Goal: Information Seeking & Learning: Learn about a topic

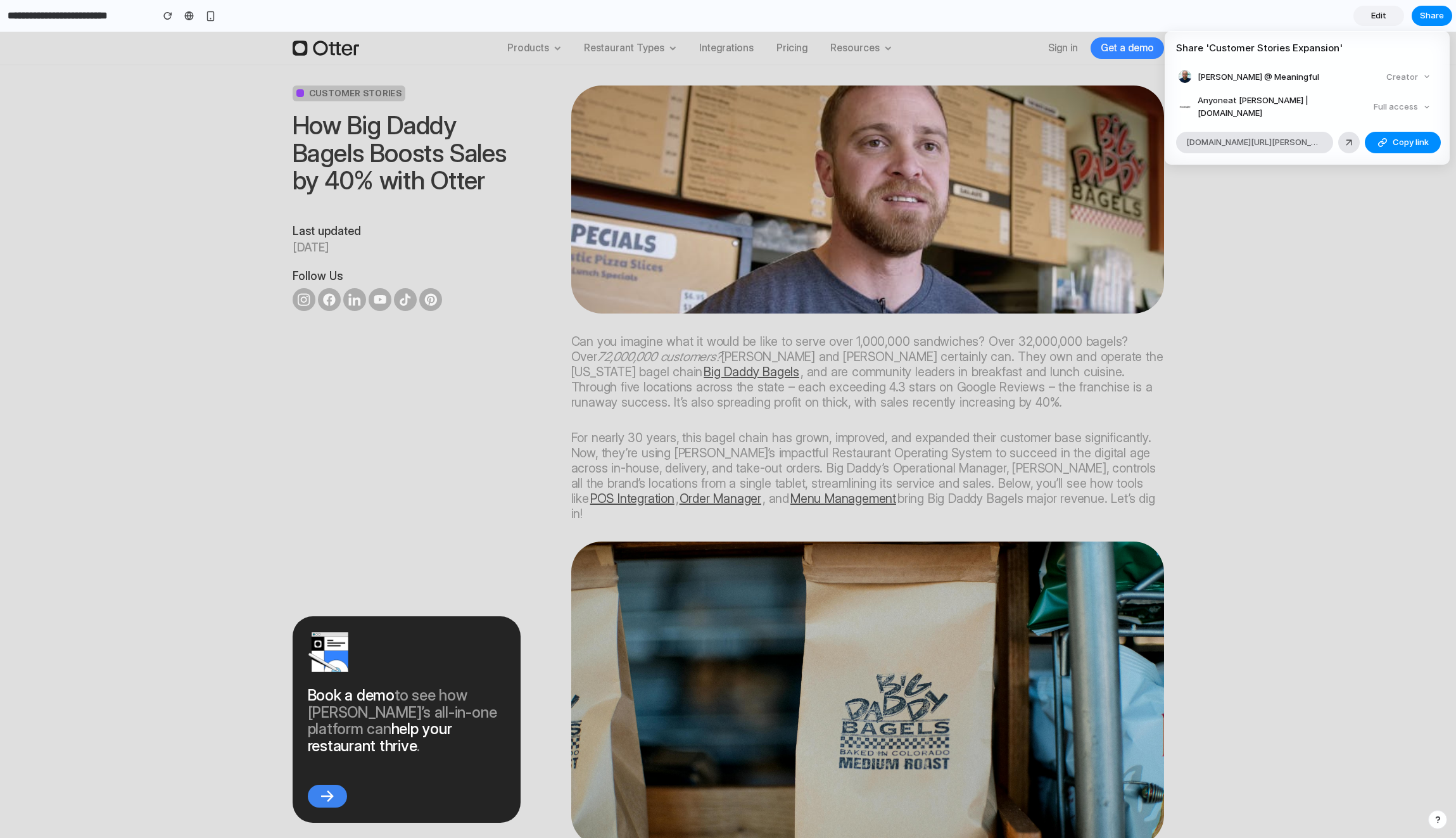
click at [1298, 260] on div "Share ' Customer Stories Expansion ' [PERSON_NAME] @ Meaningful Creator Anyone …" at bounding box center [728, 419] width 1456 height 838
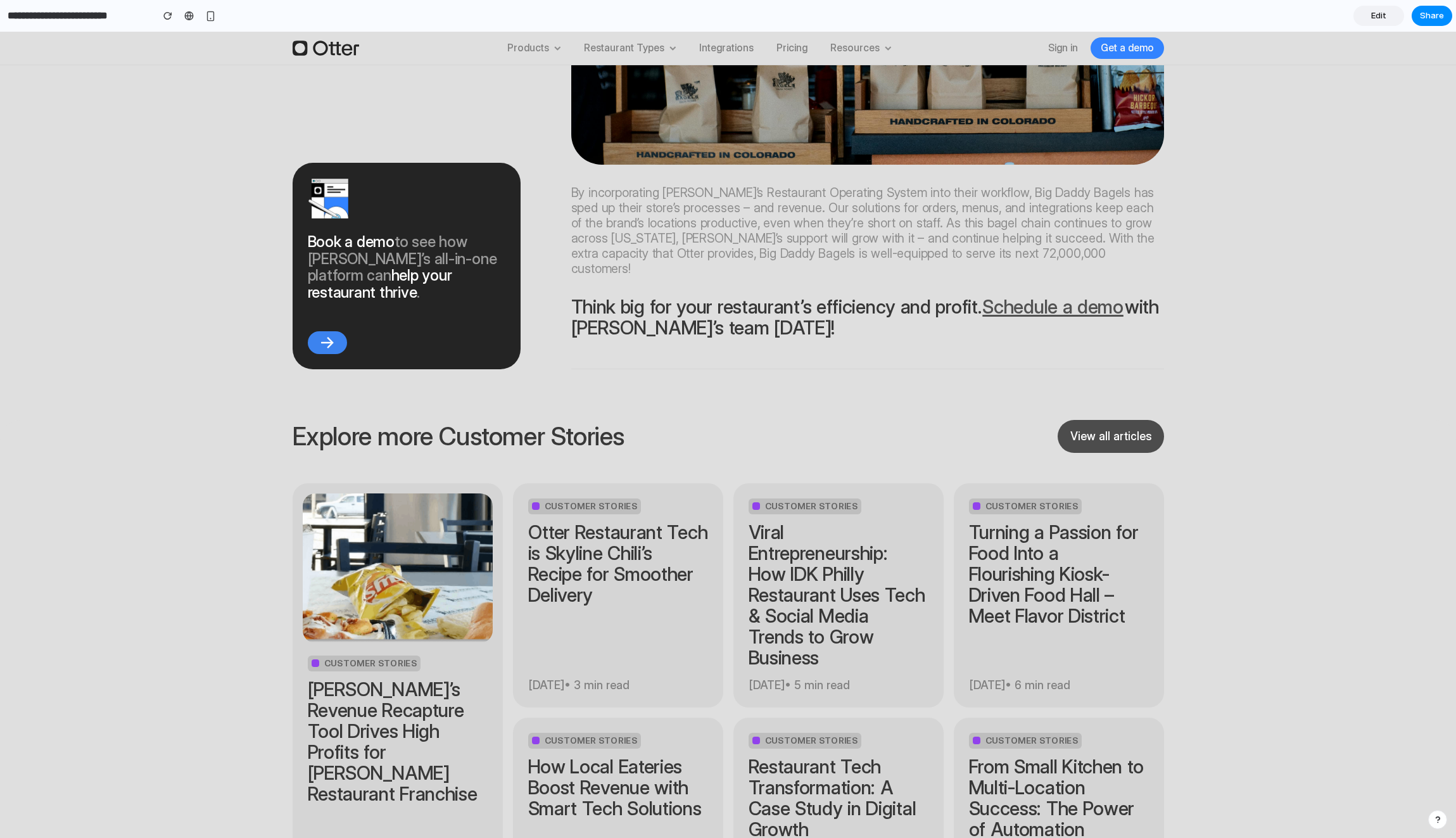
scroll to position [5354, 0]
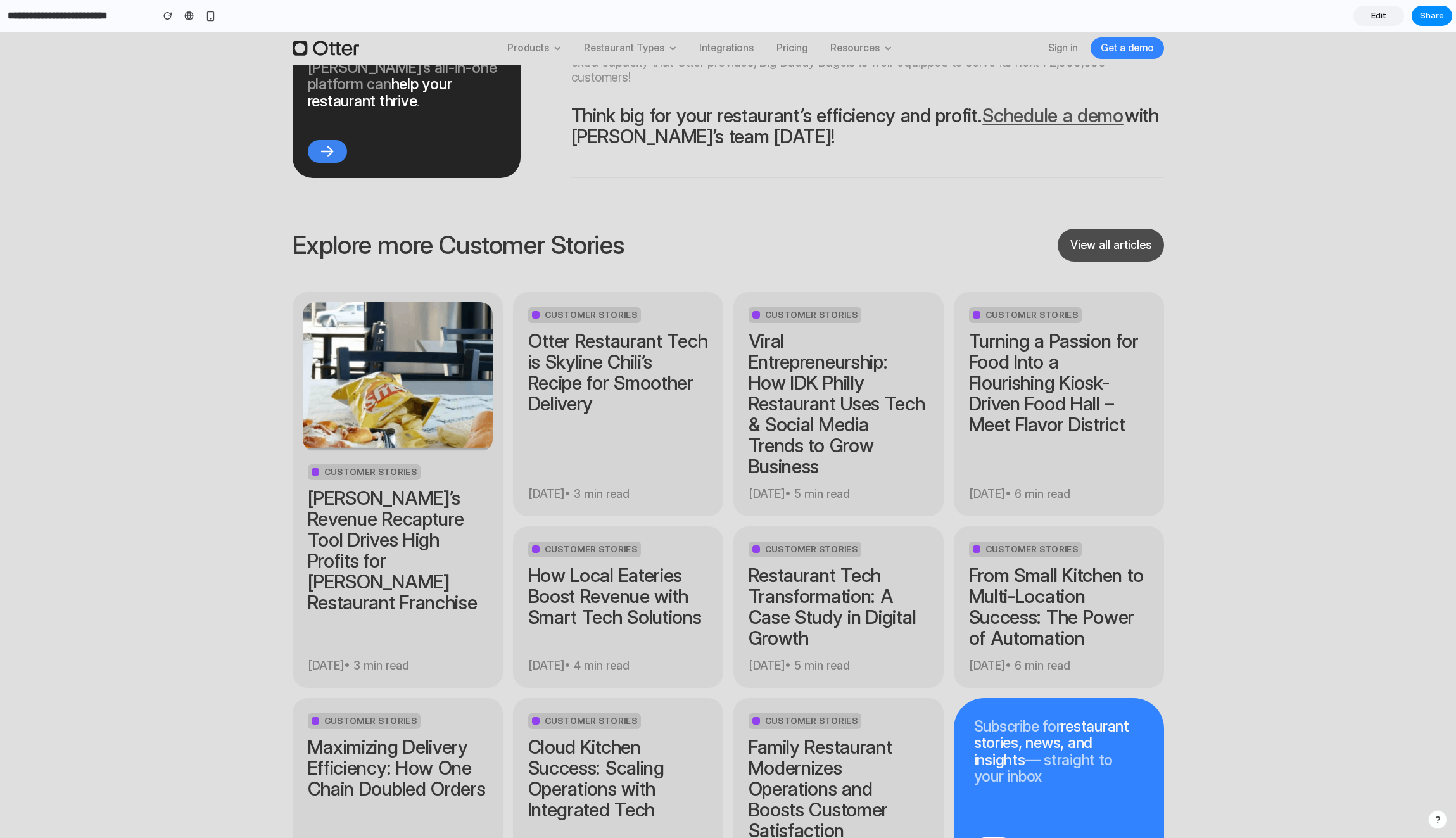
click at [1298, 396] on section "Explore more Customer Stories View all articles Customer Stories [PERSON_NAME]’…" at bounding box center [728, 570] width 1456 height 682
click at [1315, 403] on section "Explore more Customer Stories View all articles Customer Stories [PERSON_NAME]’…" at bounding box center [728, 570] width 1456 height 682
click at [249, 229] on section "Explore more Customer Stories View all articles Customer Stories [PERSON_NAME]’…" at bounding box center [728, 570] width 1456 height 682
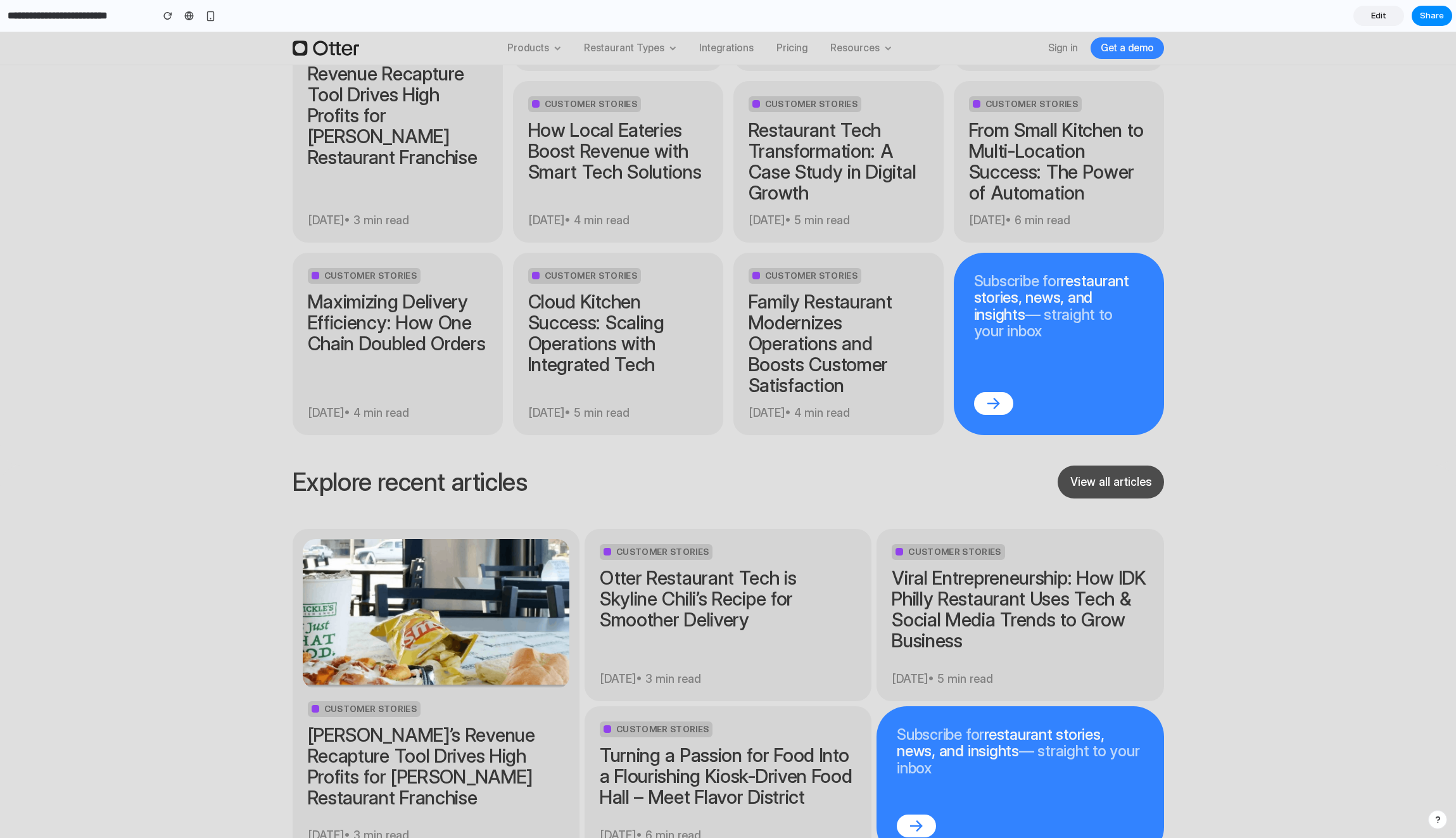
scroll to position [5838, 0]
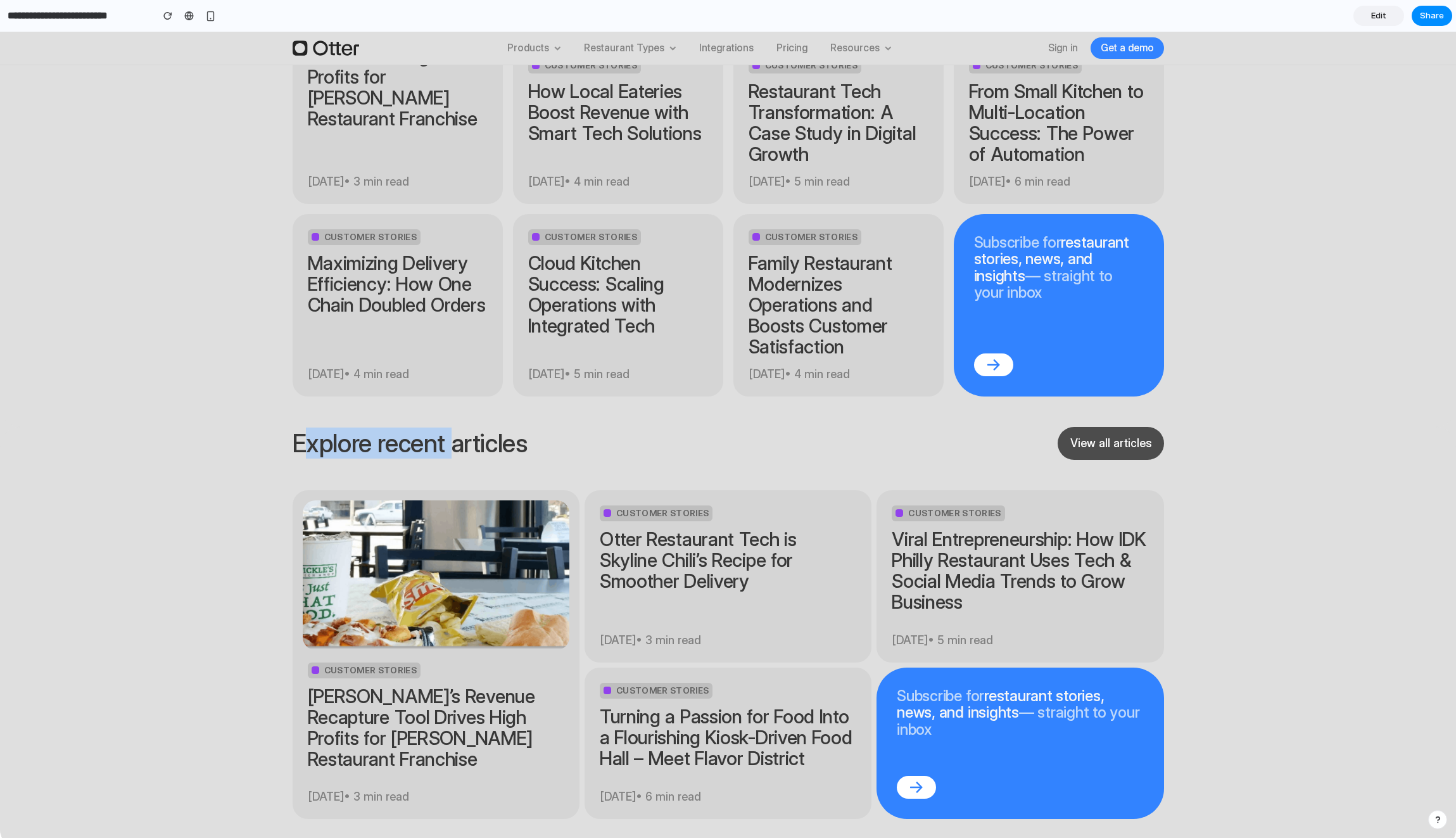
drag, startPoint x: 304, startPoint y: 329, endPoint x: 452, endPoint y: 333, distance: 148.1
click at [452, 429] on h2 "Explore recent articles" at bounding box center [410, 443] width 235 height 28
click at [455, 429] on h2 "Explore recent articles" at bounding box center [410, 443] width 235 height 28
click at [558, 427] on div "Explore recent articles View all articles Customer Stories Otter’s Revenue Reca…" at bounding box center [728, 623] width 912 height 392
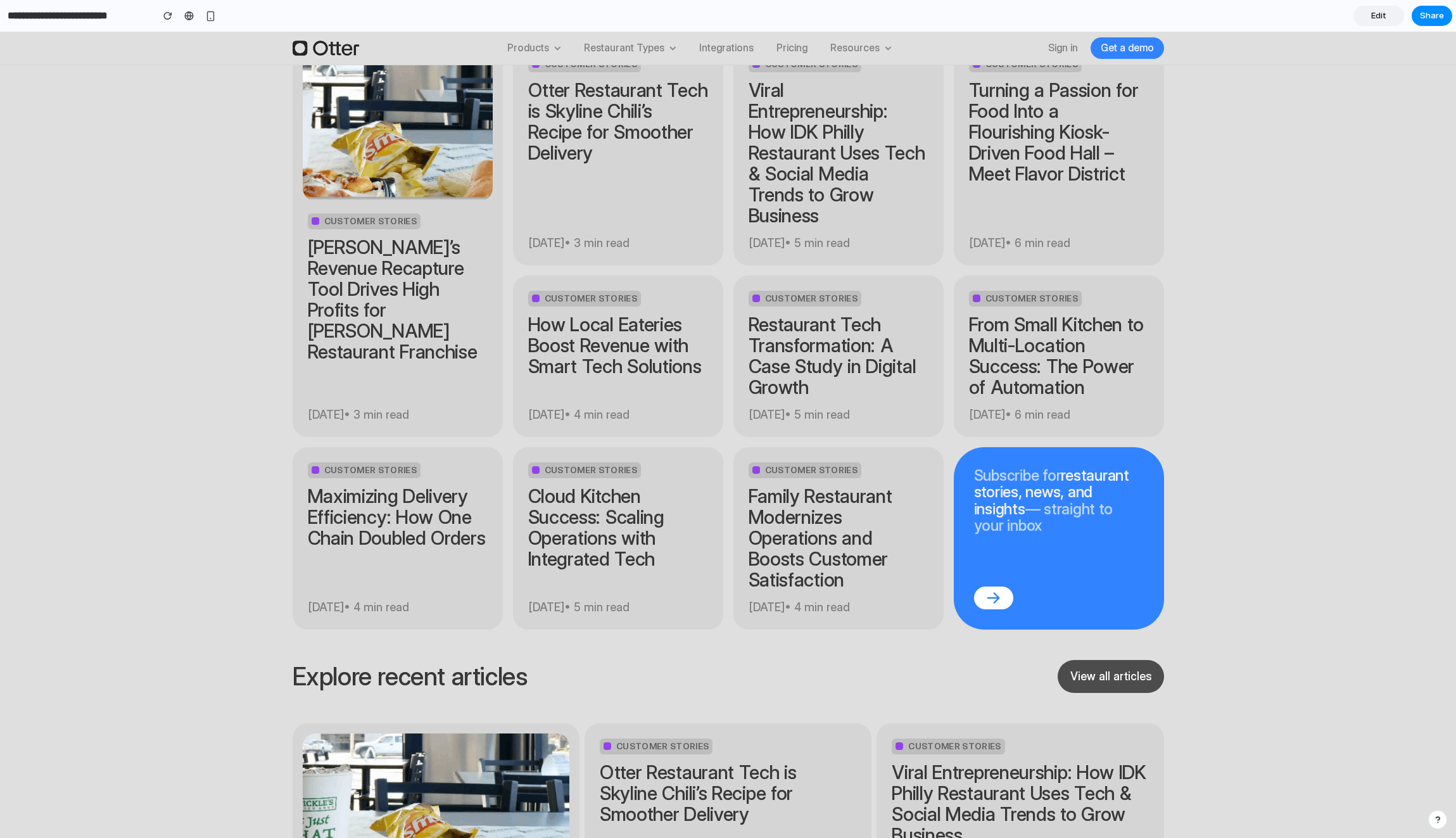
scroll to position [5597, 0]
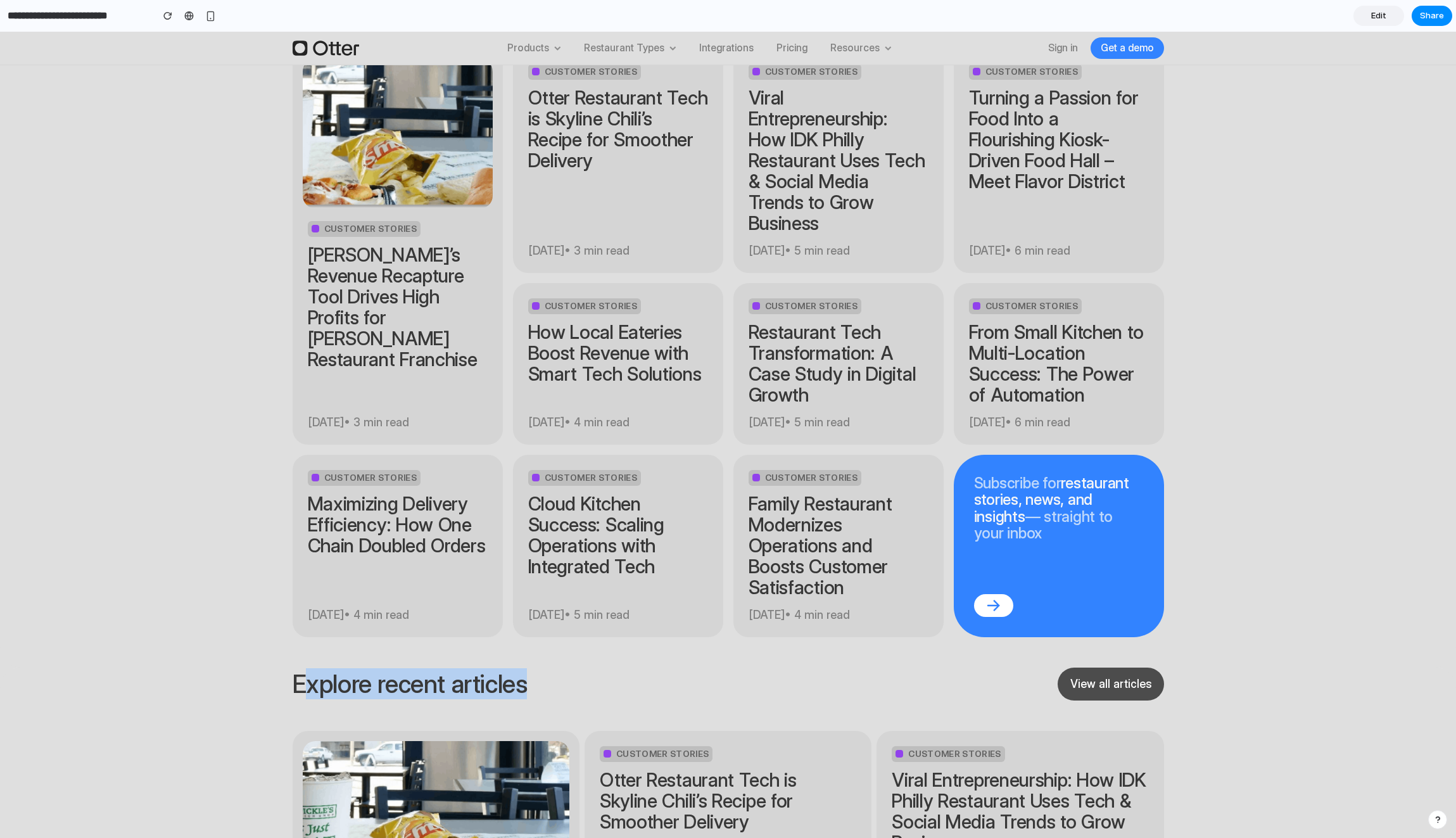
drag, startPoint x: 535, startPoint y: 567, endPoint x: 307, endPoint y: 570, distance: 228.0
click at [307, 668] on header "Explore recent articles View all articles" at bounding box center [728, 684] width 871 height 33
click at [446, 670] on h2 "Explore recent articles" at bounding box center [410, 684] width 235 height 28
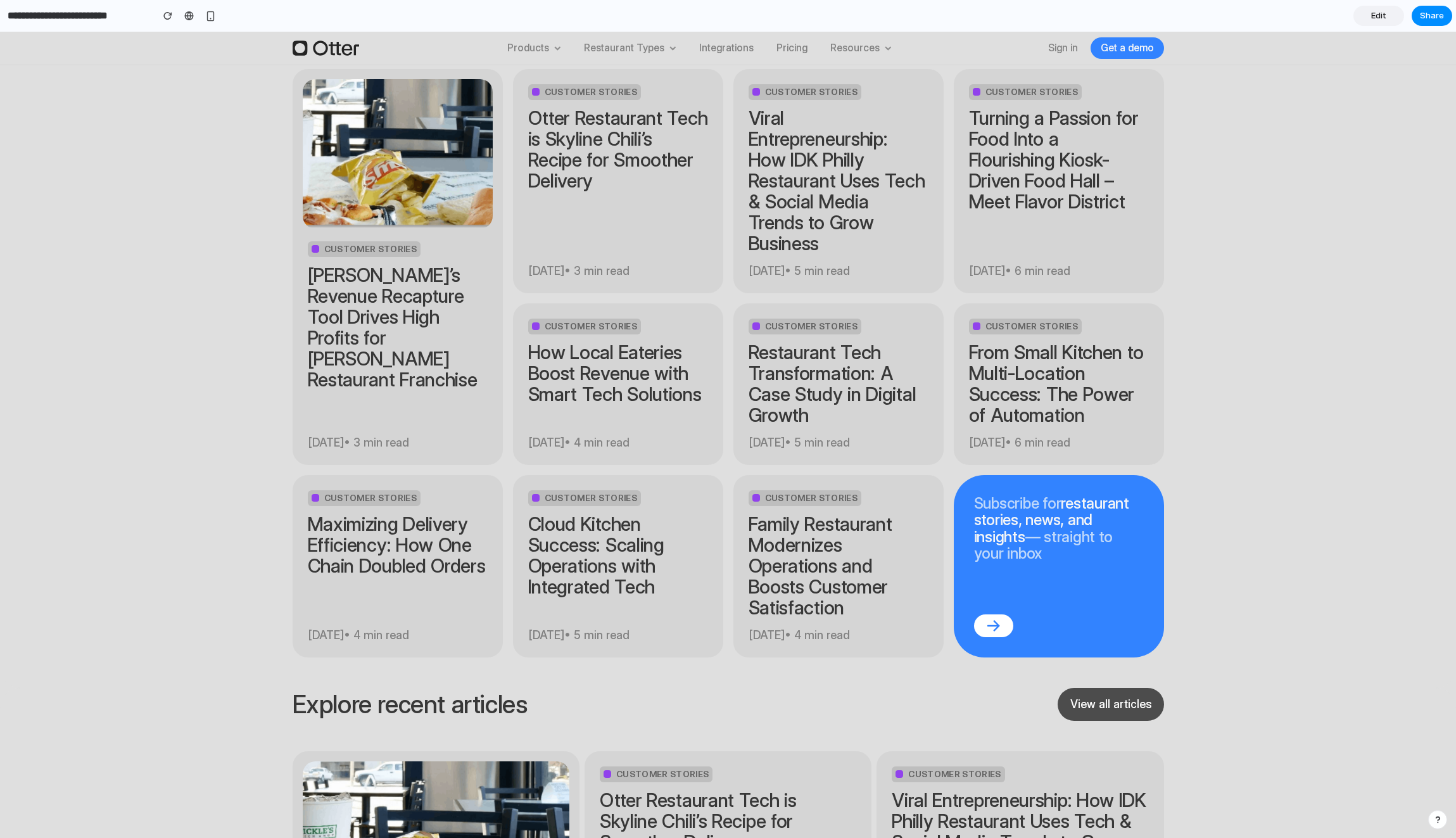
scroll to position [5576, 0]
drag, startPoint x: 379, startPoint y: 588, endPoint x: 524, endPoint y: 588, distance: 145.0
click at [524, 691] on h2 "Explore recent articles" at bounding box center [410, 705] width 235 height 28
click at [513, 691] on h2 "Explore recent articles" at bounding box center [410, 705] width 235 height 28
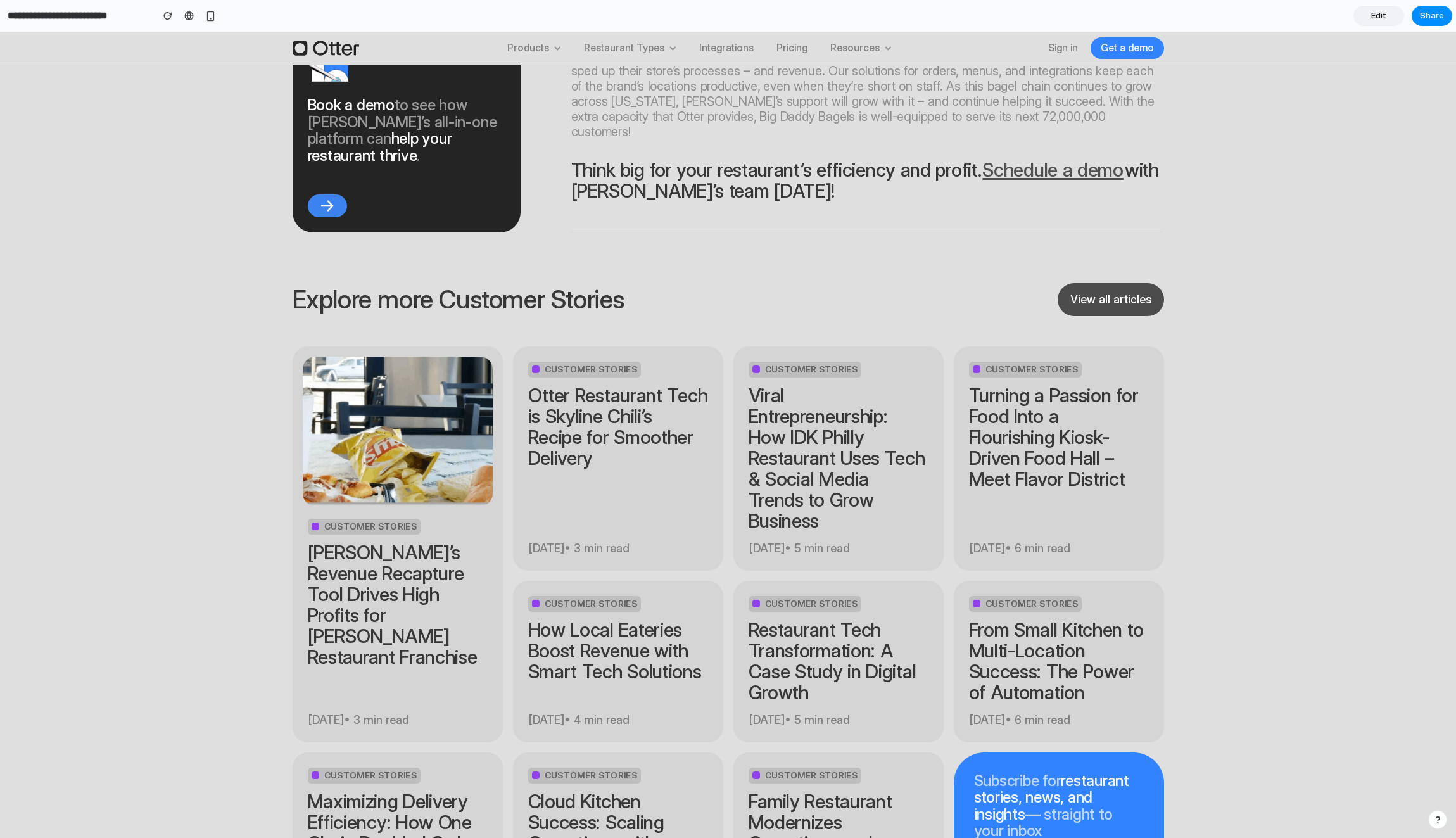
scroll to position [5294, 0]
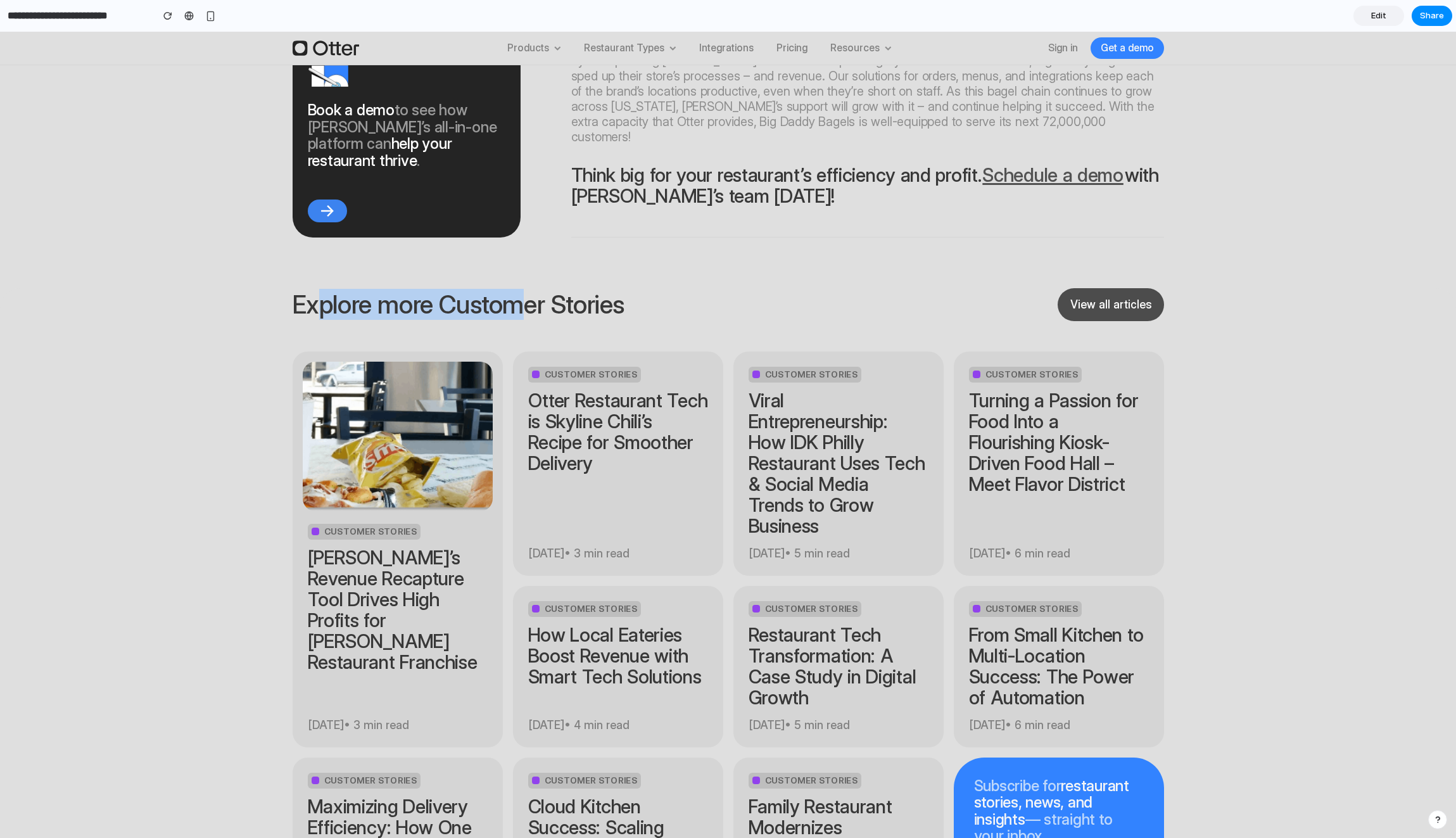
drag, startPoint x: 314, startPoint y: 202, endPoint x: 523, endPoint y: 211, distance: 209.2
click at [523, 290] on h2 "Explore more Customer Stories" at bounding box center [458, 304] width 332 height 28
click at [547, 290] on h2 "Explore more Customer Stories" at bounding box center [458, 304] width 332 height 28
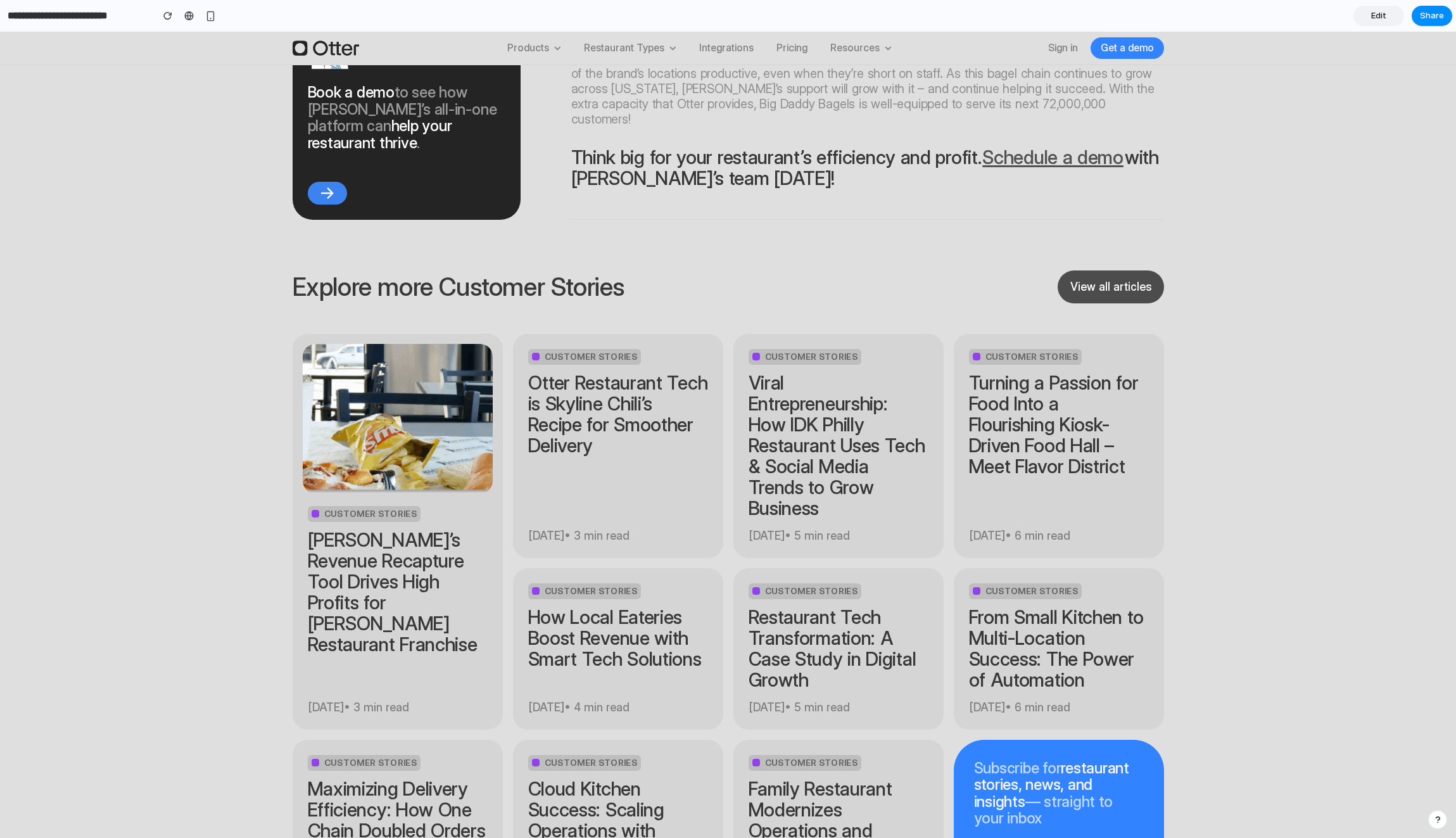
scroll to position [5287, 0]
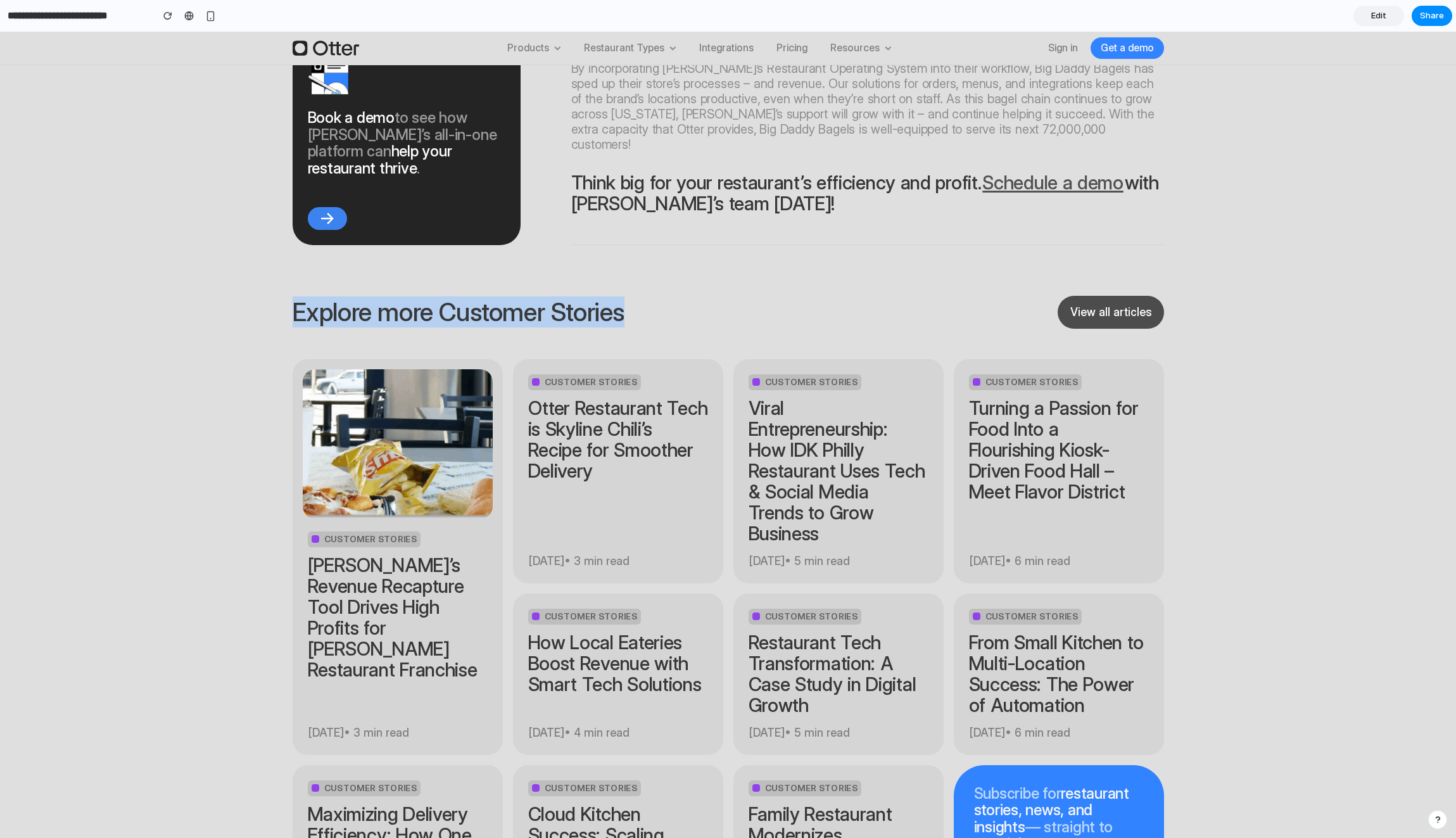
drag, startPoint x: 283, startPoint y: 214, endPoint x: 623, endPoint y: 222, distance: 340.1
click at [623, 296] on div "Explore more Customer Stories View all articles Customer Stories [PERSON_NAME]’…" at bounding box center [728, 622] width 912 height 652
click at [547, 298] on h2 "Explore more Customer Stories" at bounding box center [458, 312] width 332 height 28
drag, startPoint x: 408, startPoint y: 214, endPoint x: 570, endPoint y: 216, distance: 162.0
click at [570, 298] on h2 "Explore more Customer Stories" at bounding box center [458, 312] width 332 height 28
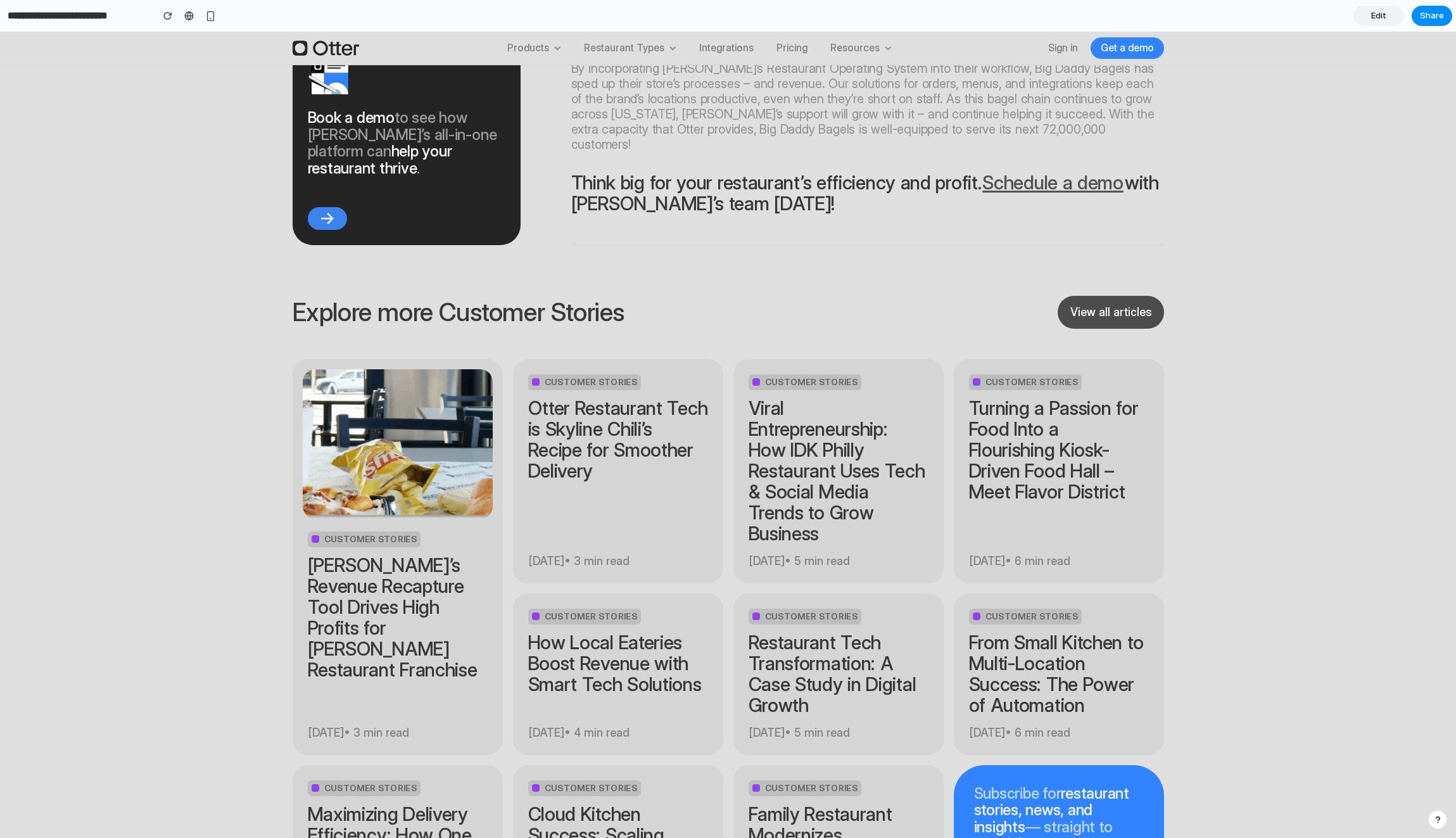
click at [581, 298] on h2 "Explore more Customer Stories" at bounding box center [458, 312] width 332 height 28
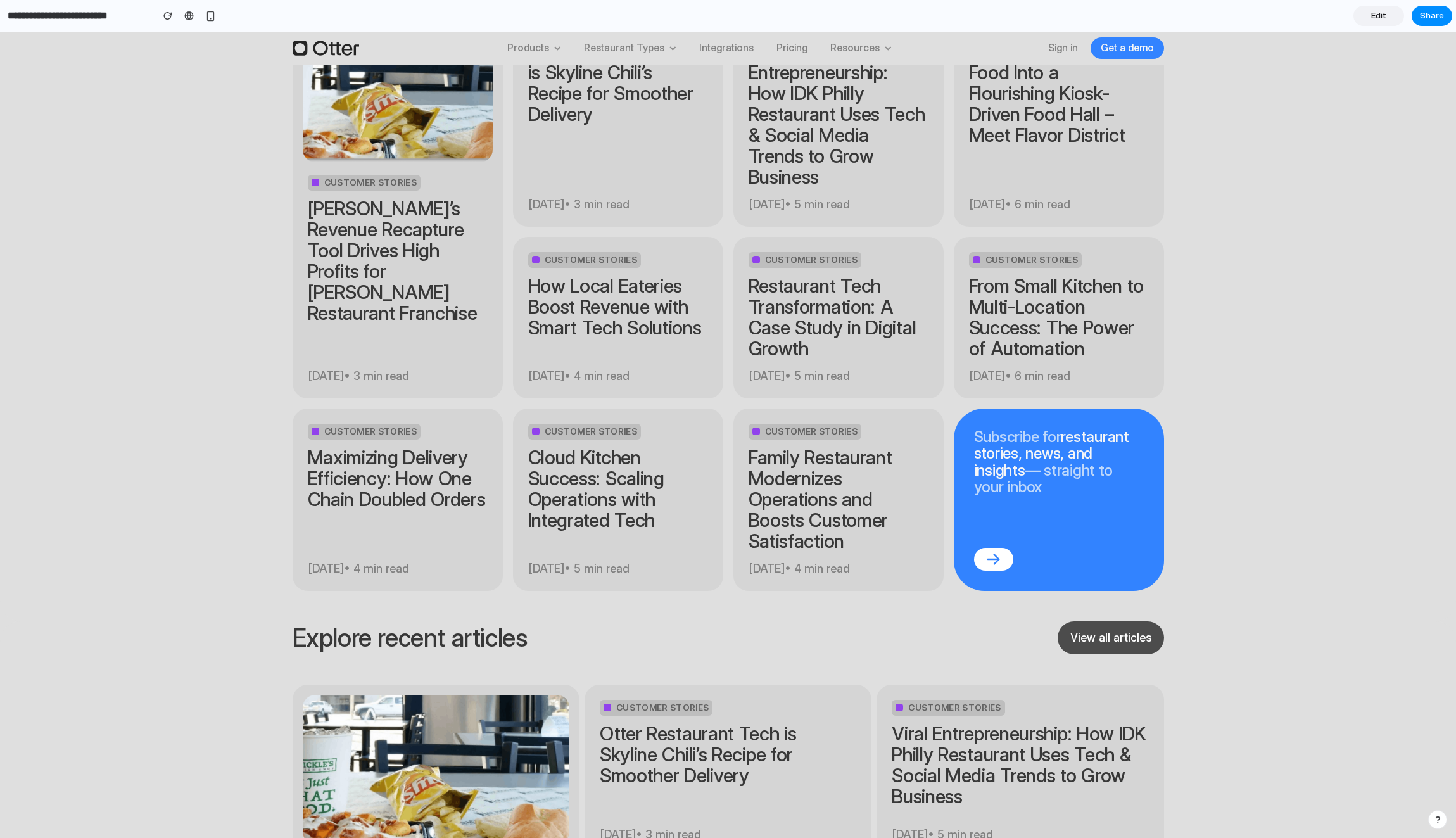
scroll to position [5788, 0]
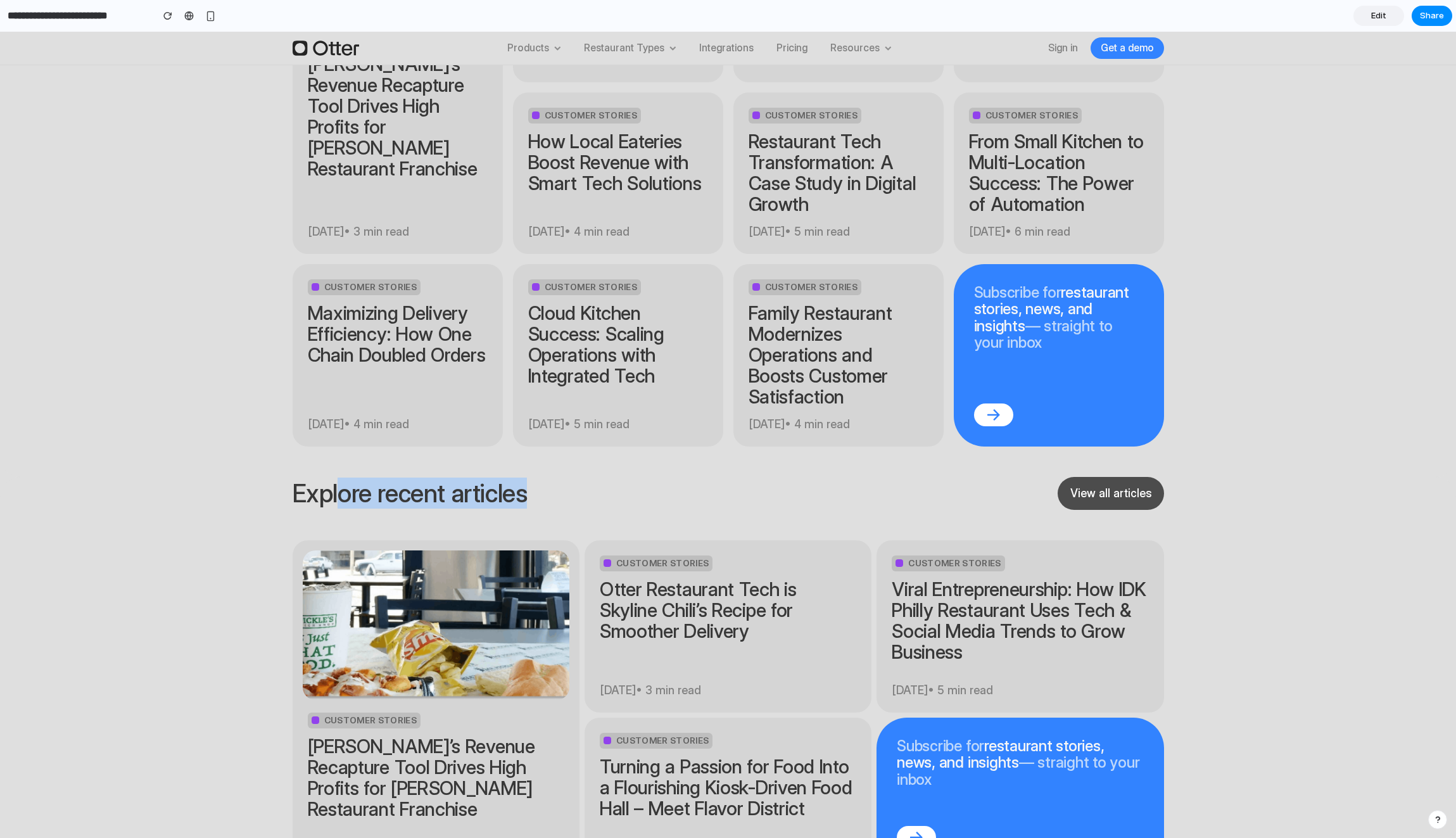
drag, startPoint x: 529, startPoint y: 372, endPoint x: 338, endPoint y: 366, distance: 191.1
click at [338, 477] on header "Explore recent articles View all articles" at bounding box center [728, 493] width 871 height 33
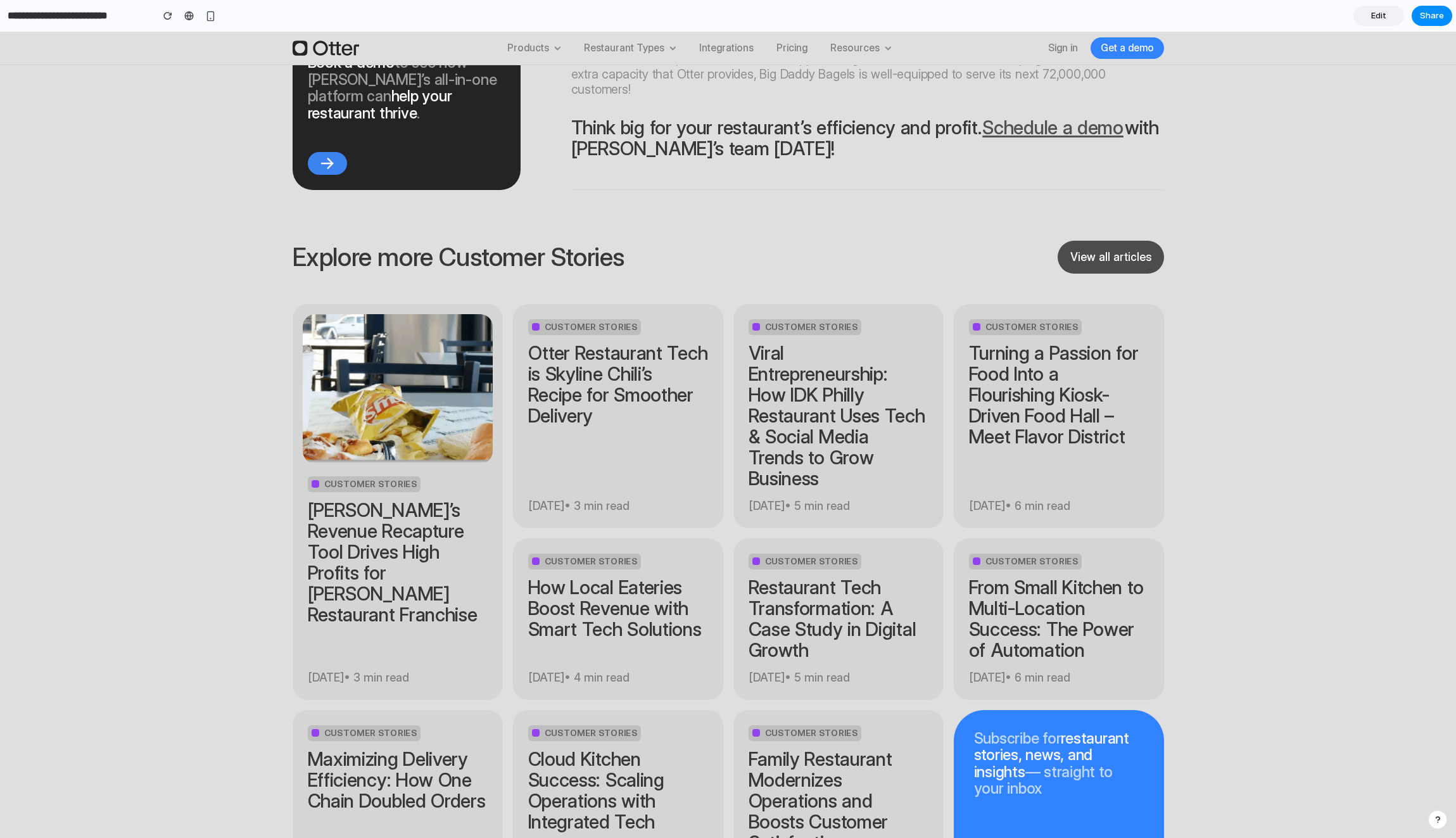
scroll to position [5328, 0]
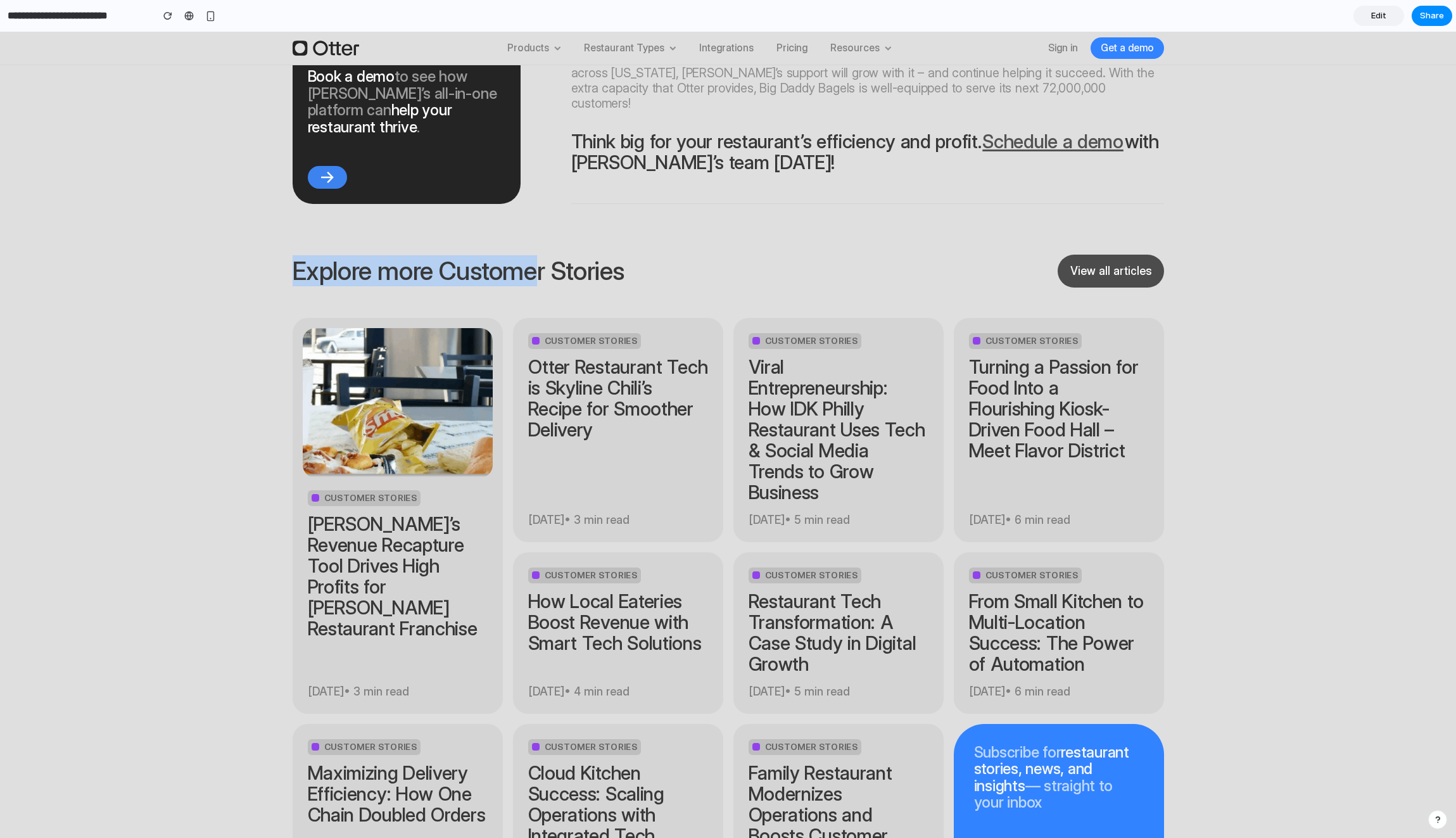
drag, startPoint x: 536, startPoint y: 169, endPoint x: 332, endPoint y: 154, distance: 204.6
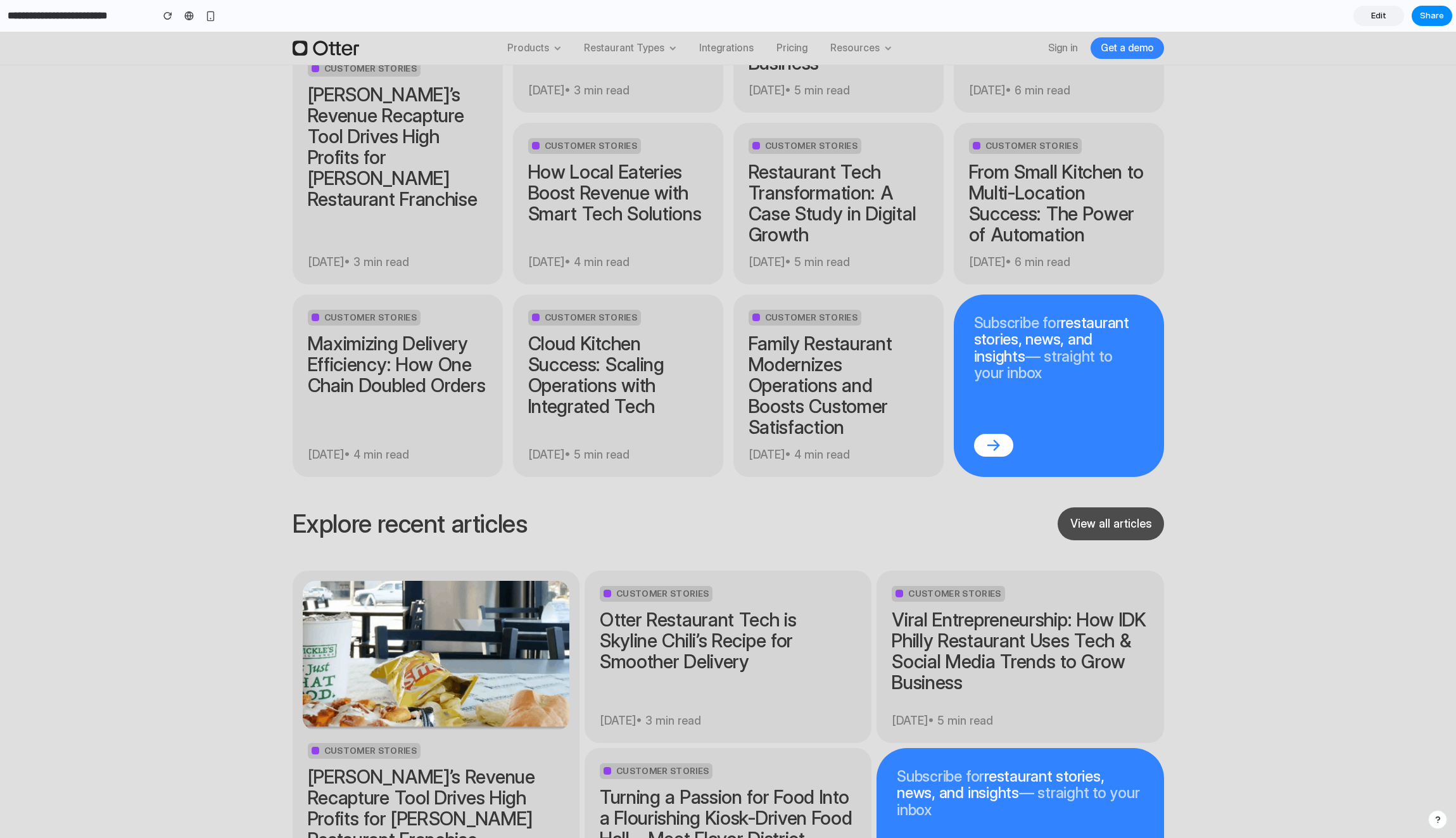
scroll to position [5760, 0]
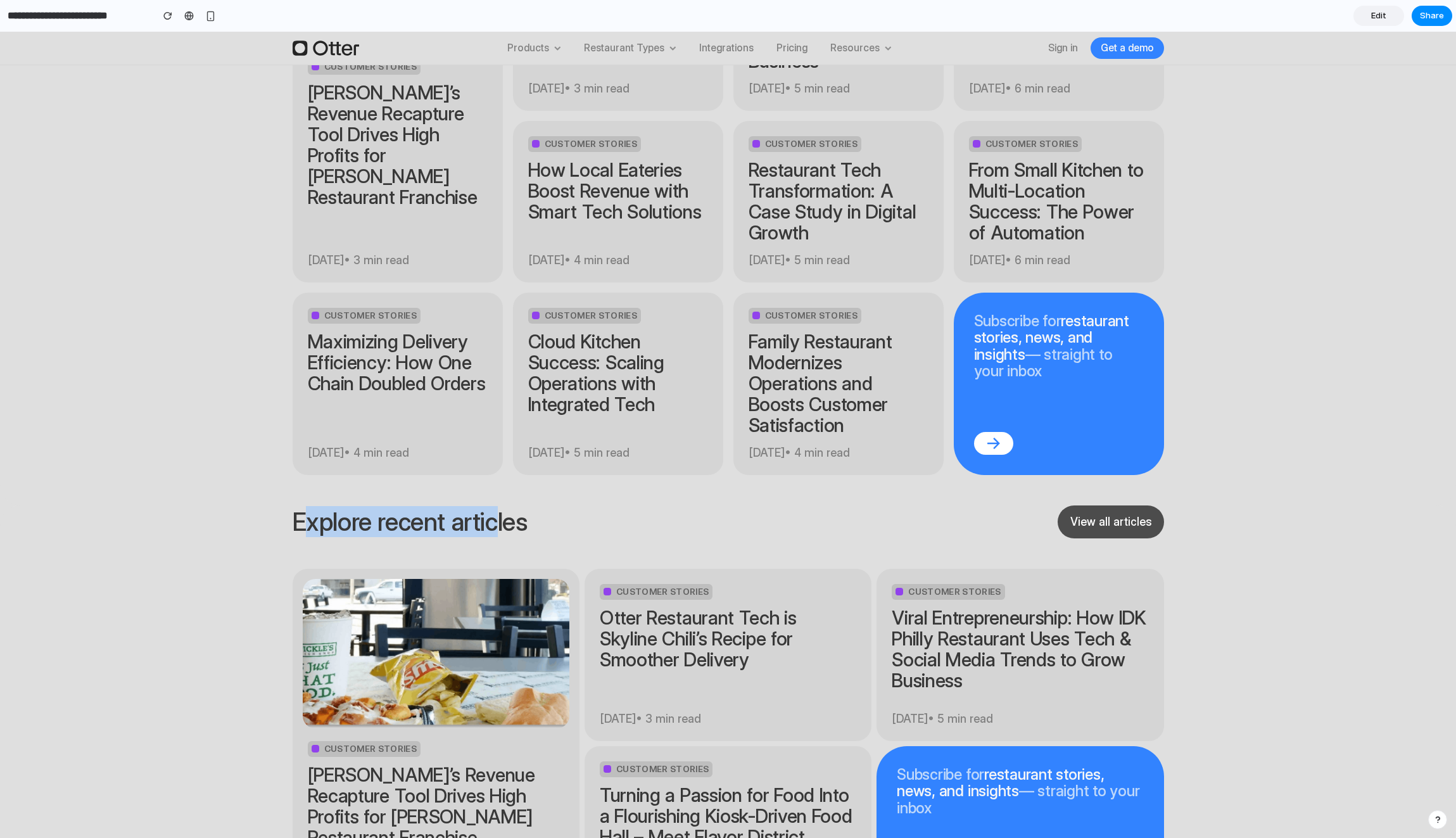
drag, startPoint x: 302, startPoint y: 403, endPoint x: 492, endPoint y: 404, distance: 190.0
click at [492, 508] on h2 "Explore recent articles" at bounding box center [410, 522] width 235 height 28
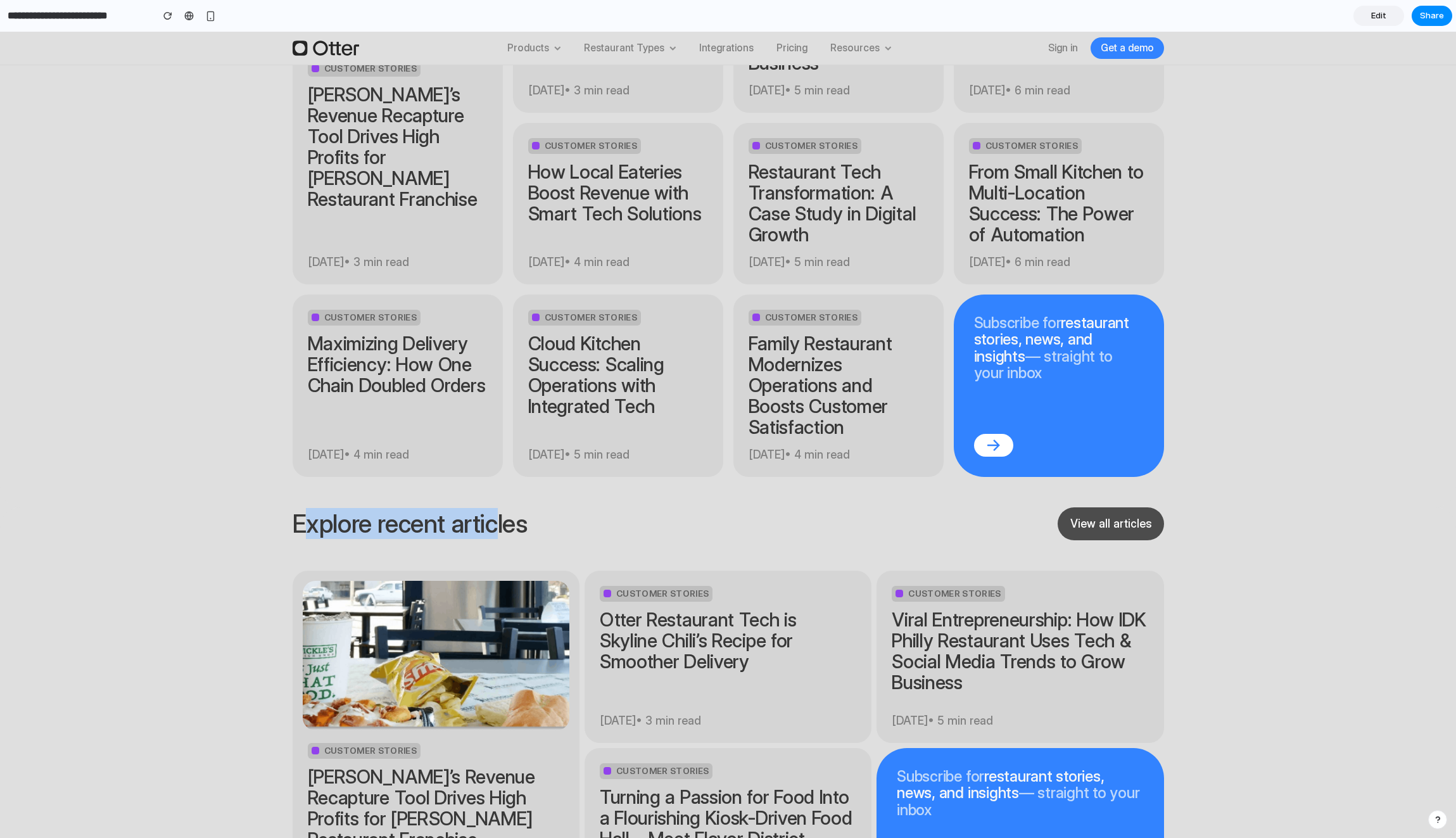
scroll to position [5756, 0]
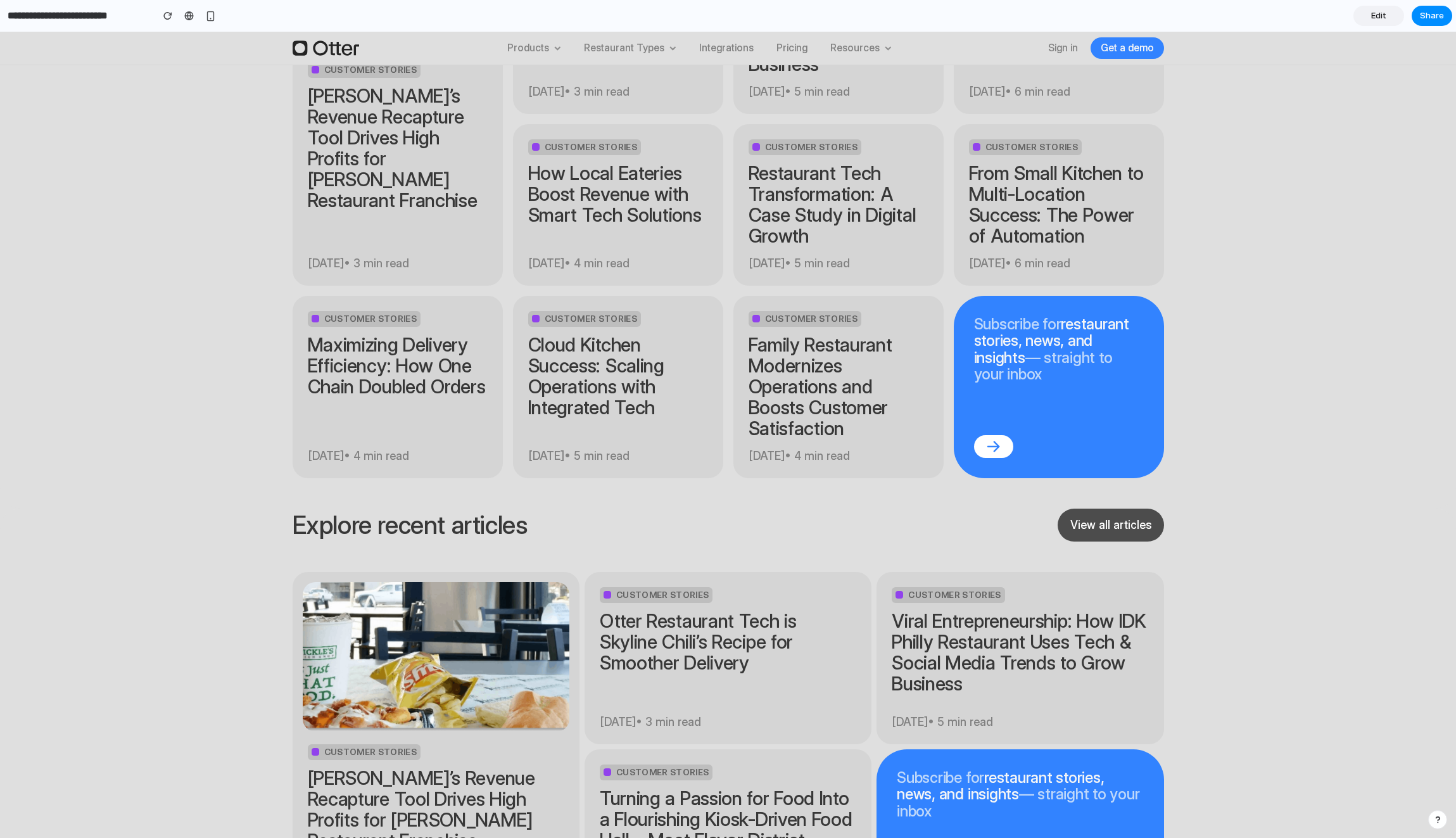
click at [1279, 509] on section "Explore recent articles View all articles Customer Stories Otter’s Revenue Reca…" at bounding box center [728, 720] width 1456 height 422
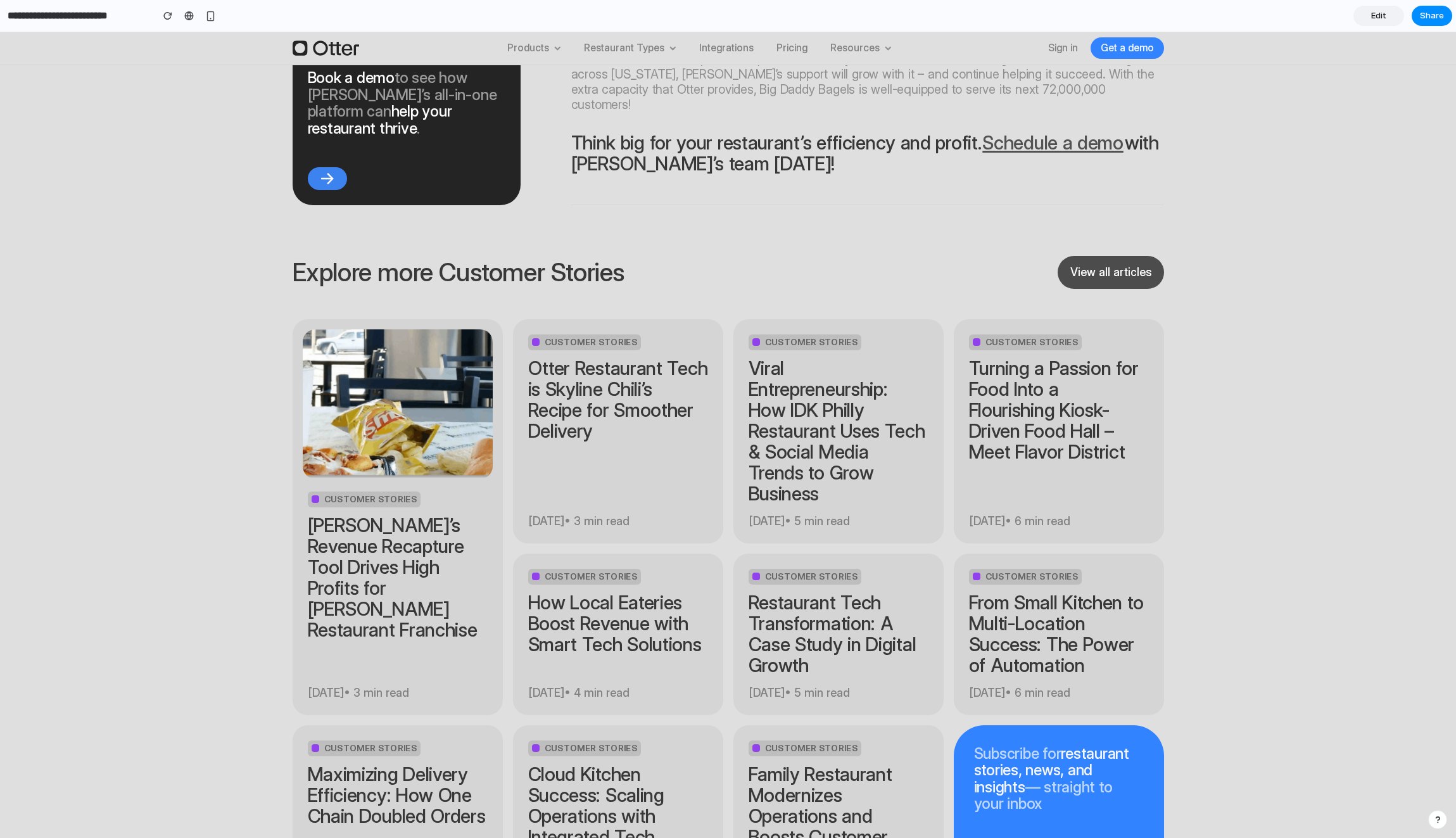
scroll to position [5324, 0]
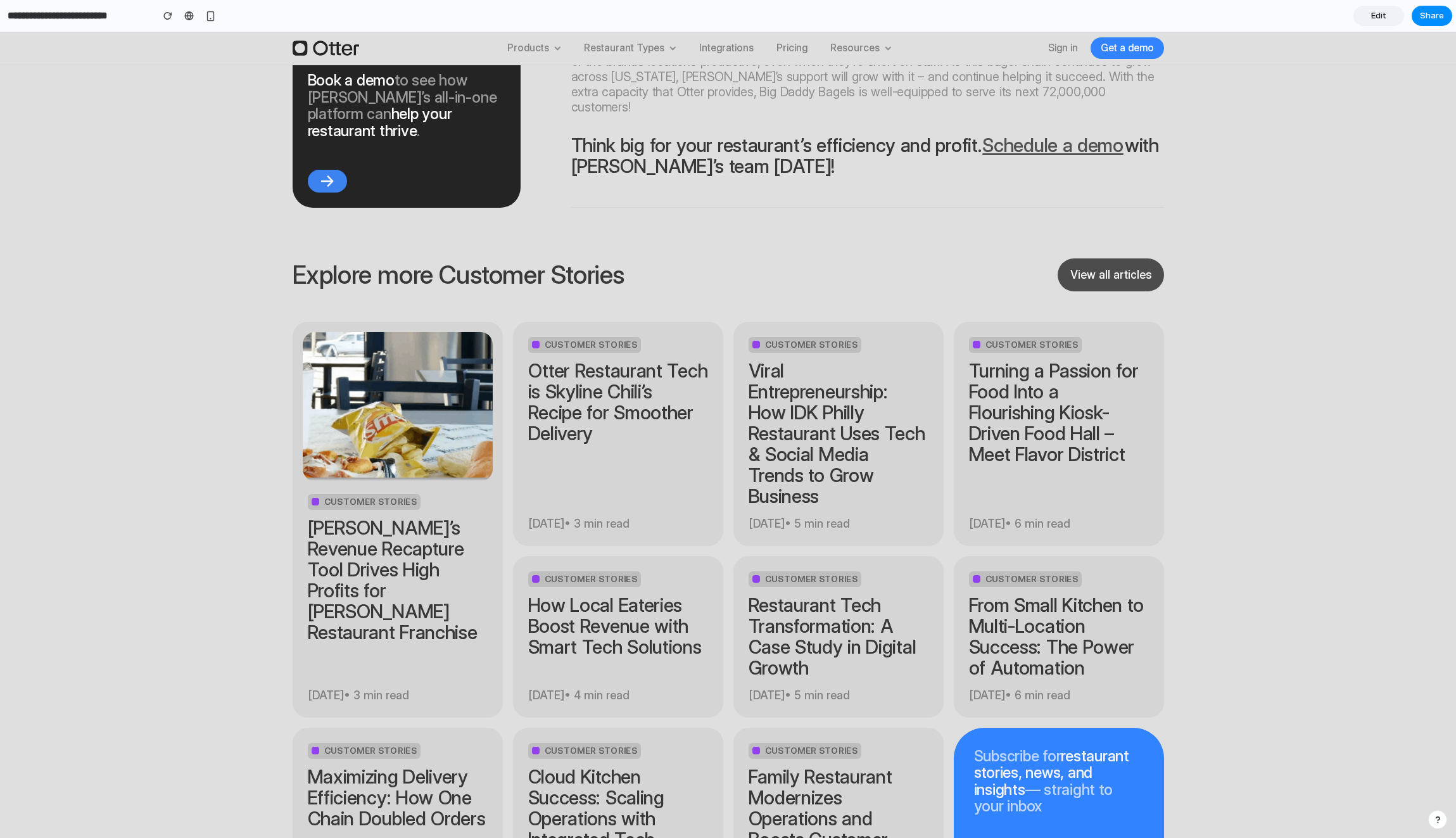
click at [1275, 445] on section "Explore more Customer Stories View all articles Customer Stories [PERSON_NAME]’…" at bounding box center [728, 599] width 1456 height 682
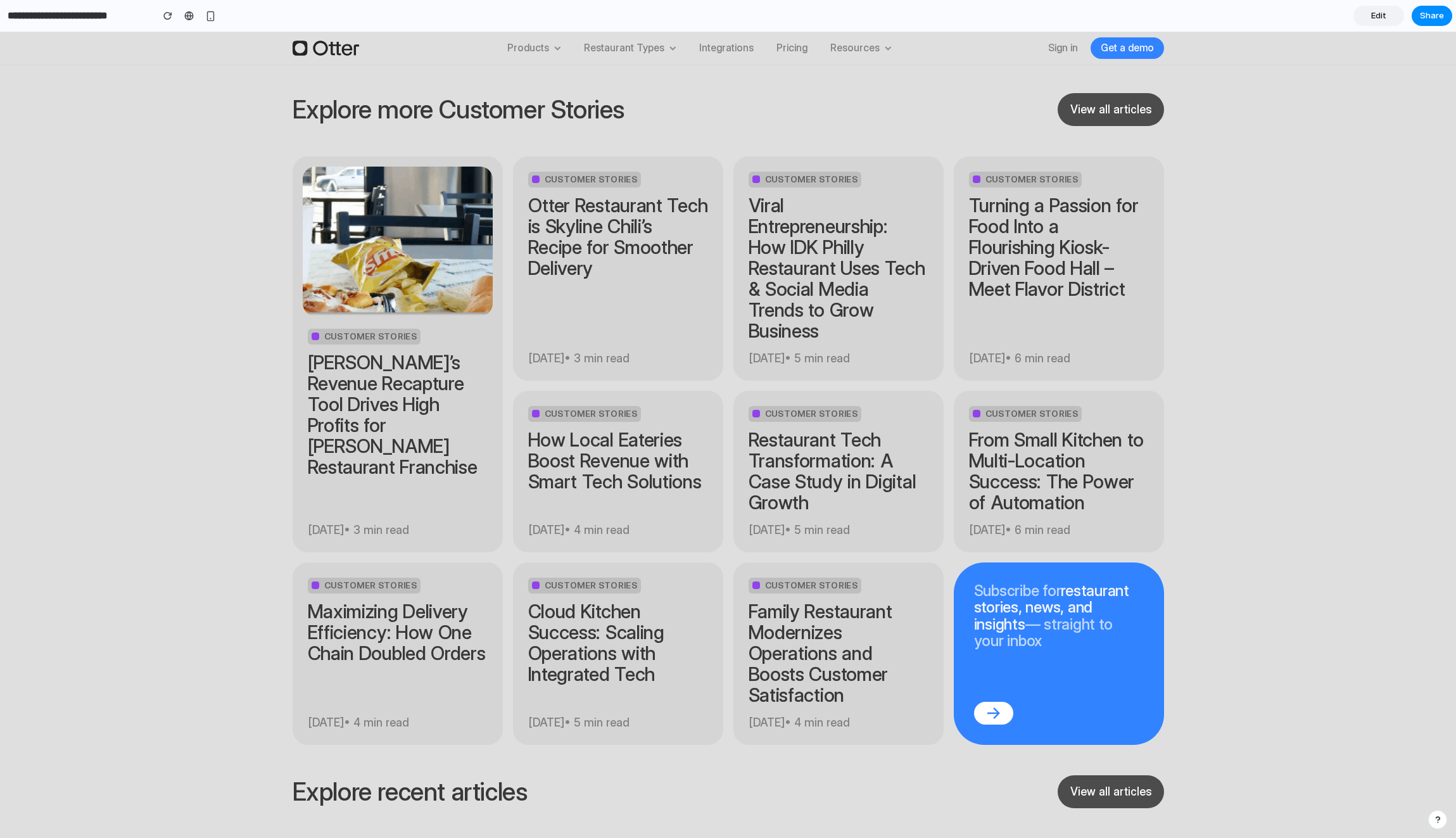
scroll to position [5618, 0]
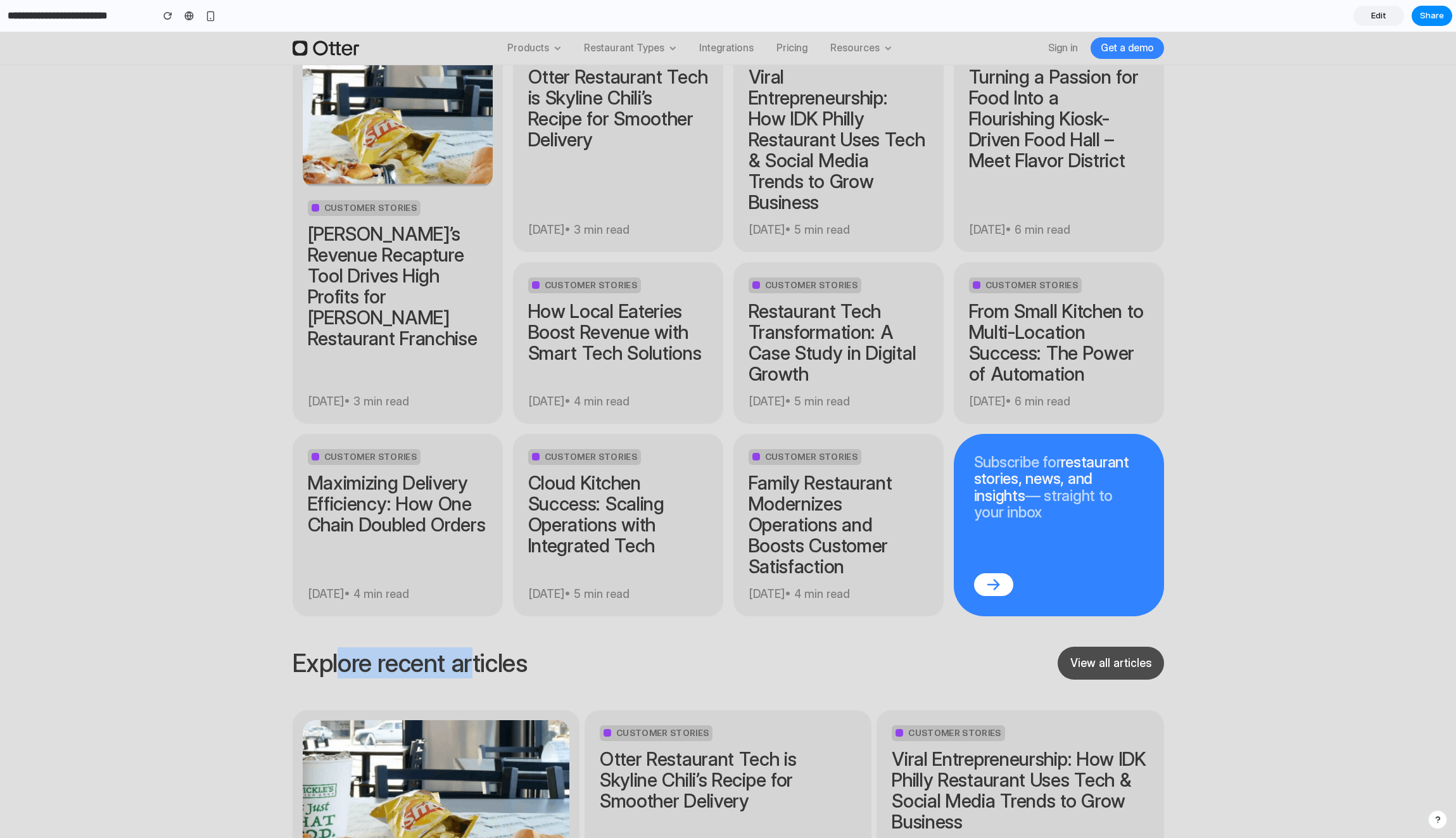
drag, startPoint x: 383, startPoint y: 543, endPoint x: 466, endPoint y: 548, distance: 83.2
click at [466, 649] on h2 "Explore recent articles" at bounding box center [410, 663] width 235 height 28
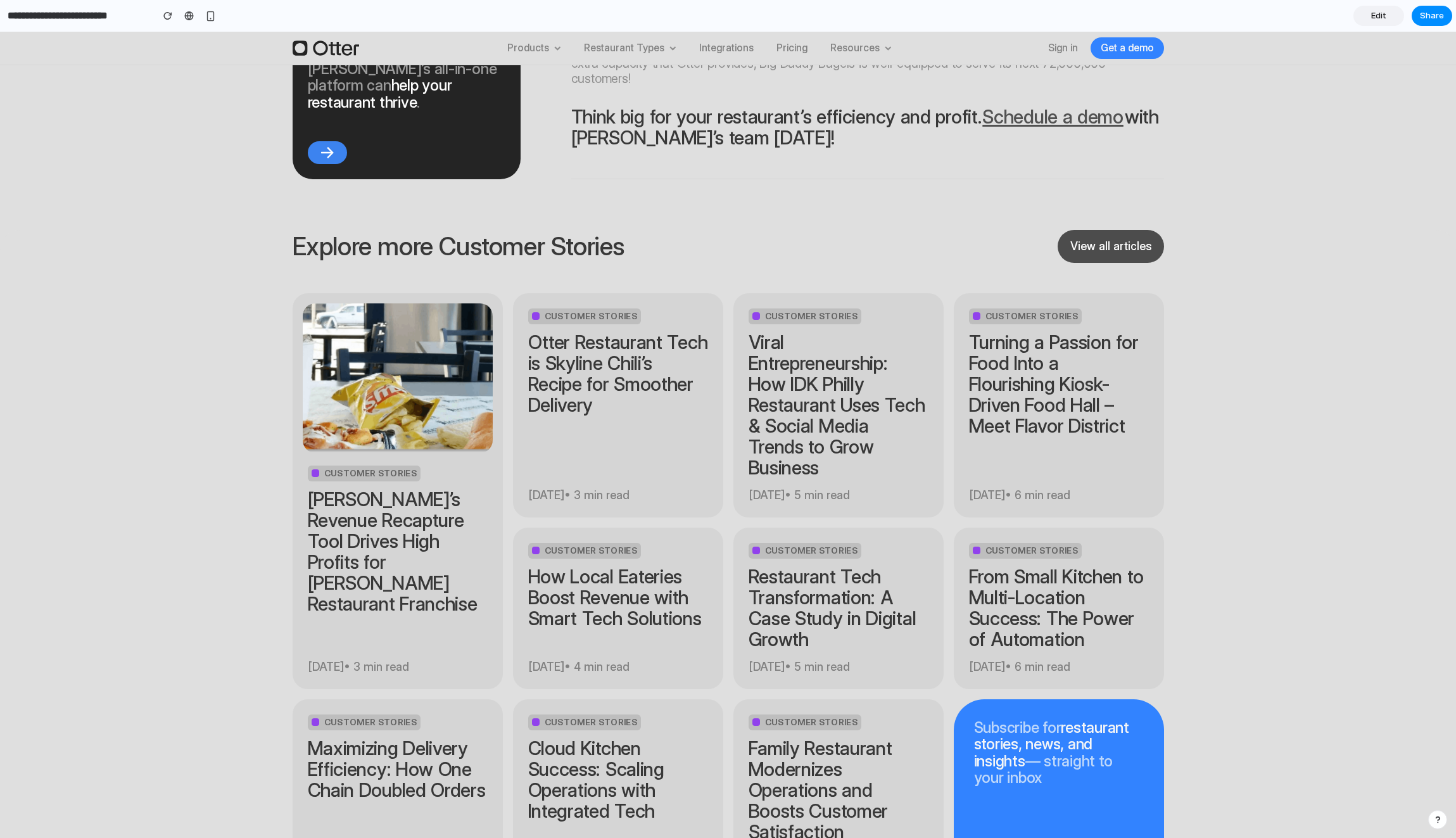
scroll to position [5349, 0]
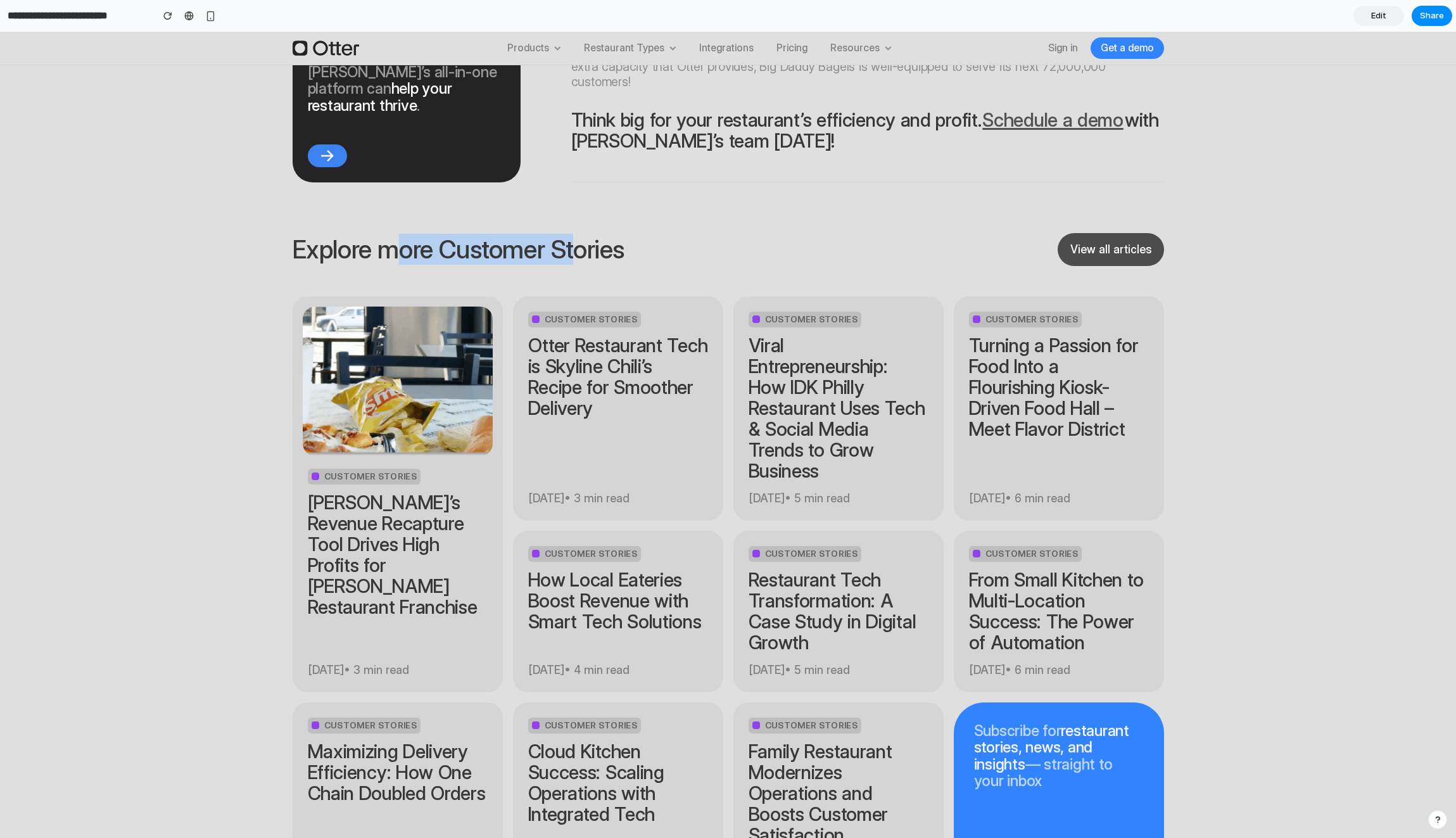
drag, startPoint x: 574, startPoint y: 153, endPoint x: 395, endPoint y: 148, distance: 179.1
click at [395, 235] on h2 "Explore more Customer Stories" at bounding box center [458, 249] width 332 height 28
click at [308, 235] on h2 "Explore more Customer Stories" at bounding box center [458, 249] width 332 height 28
click at [1187, 637] on section "Explore more Customer Stories View all articles Customer Stories [PERSON_NAME]’…" at bounding box center [728, 574] width 1456 height 682
click at [205, 12] on button "button" at bounding box center [210, 16] width 19 height 19
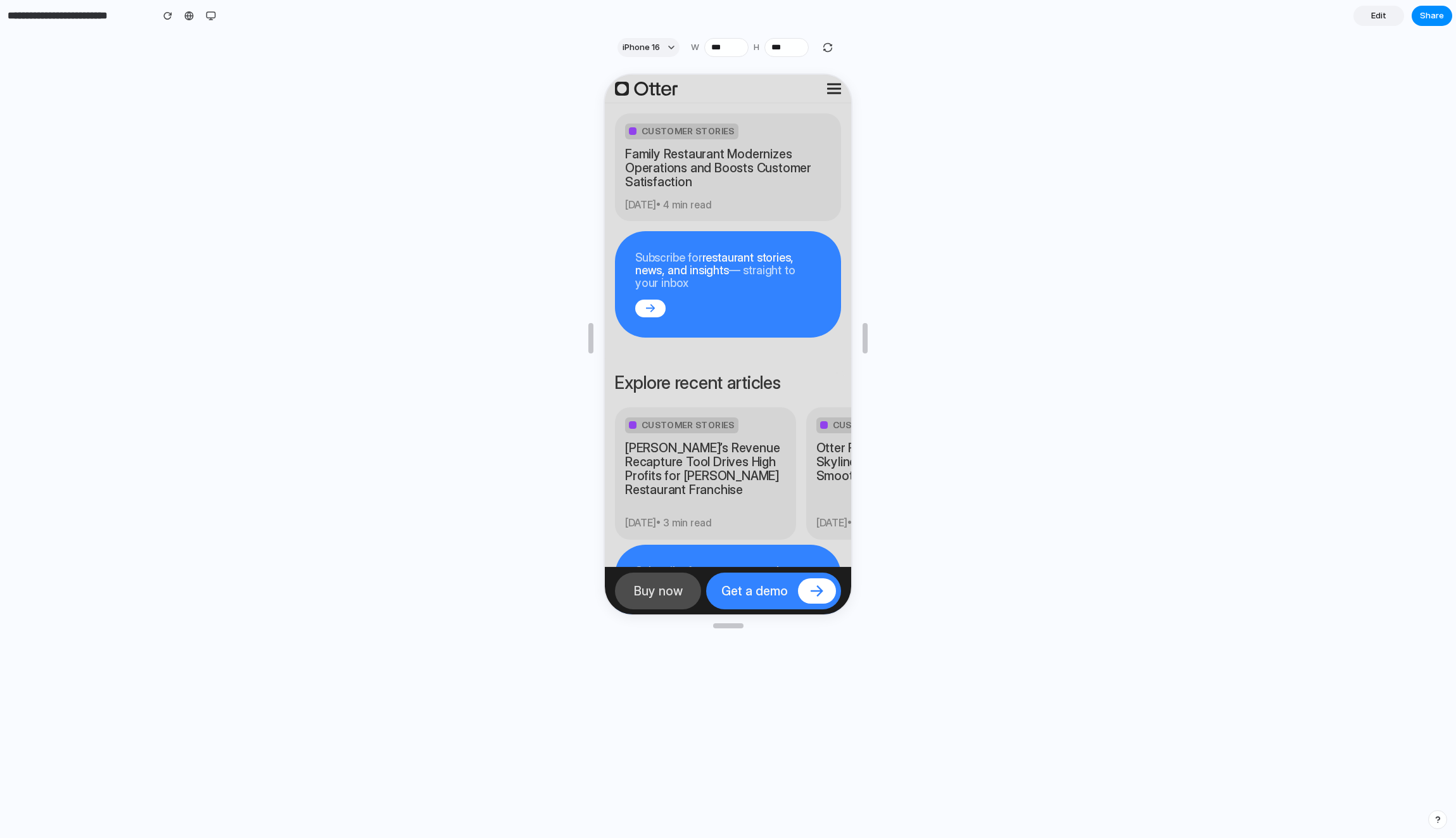
scroll to position [6377, 0]
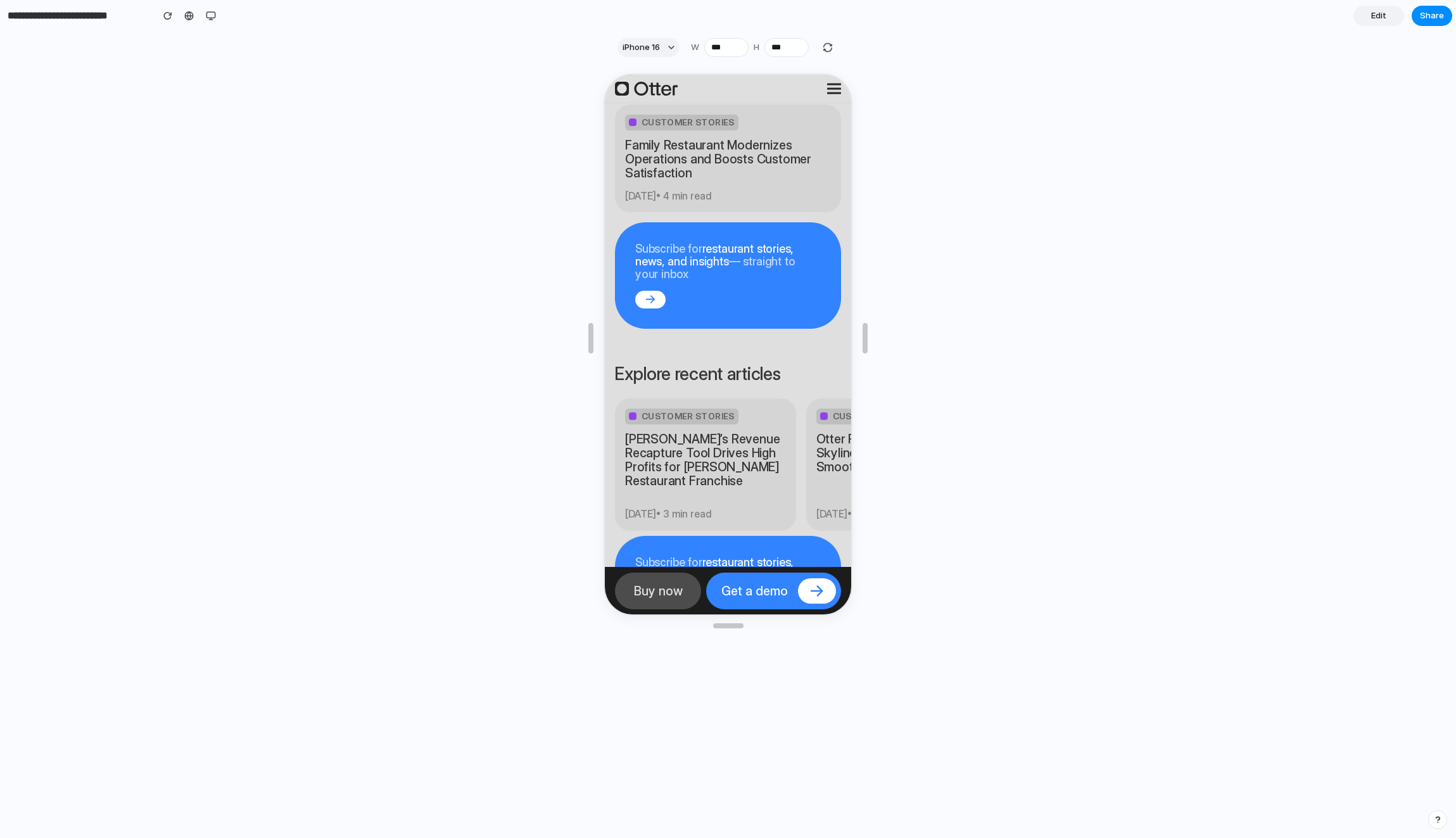
click at [778, 363] on h2 "Explore recent articles" at bounding box center [696, 372] width 166 height 19
drag, startPoint x: 741, startPoint y: 387, endPoint x: 763, endPoint y: 308, distance: 82.0
click at [763, 363] on div "Explore recent articles View all articles Customer Stories Otter’s Revenue Reca…" at bounding box center [727, 502] width 246 height 277
click at [745, 363] on h2 "Explore recent articles" at bounding box center [696, 372] width 166 height 19
drag, startPoint x: 765, startPoint y: 311, endPoint x: 674, endPoint y: 303, distance: 91.4
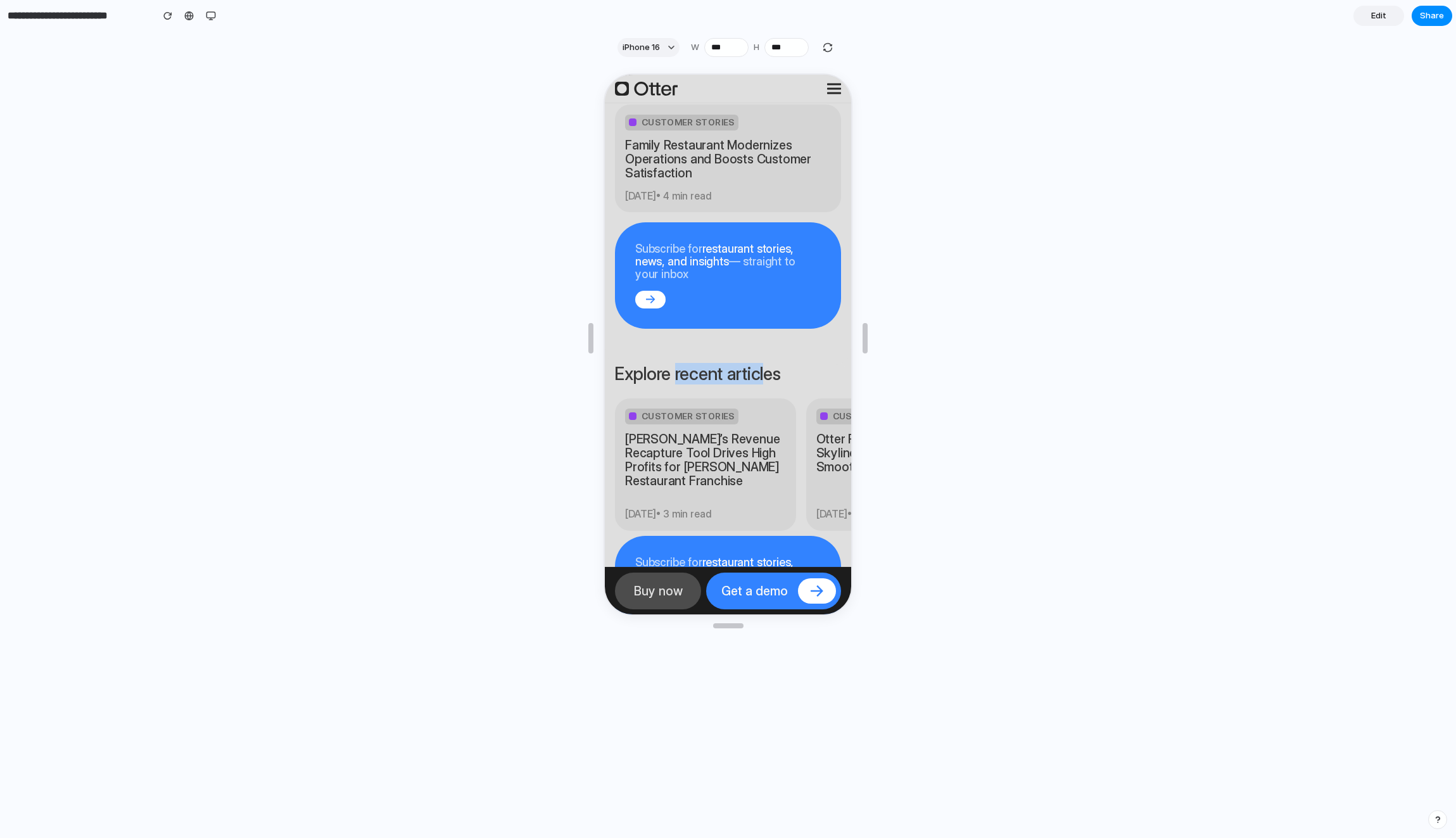
click at [674, 363] on h2 "Explore recent articles" at bounding box center [696, 372] width 166 height 19
click at [667, 363] on h2 "Explore recent articles" at bounding box center [696, 372] width 166 height 19
click at [213, 22] on button "button" at bounding box center [210, 16] width 19 height 19
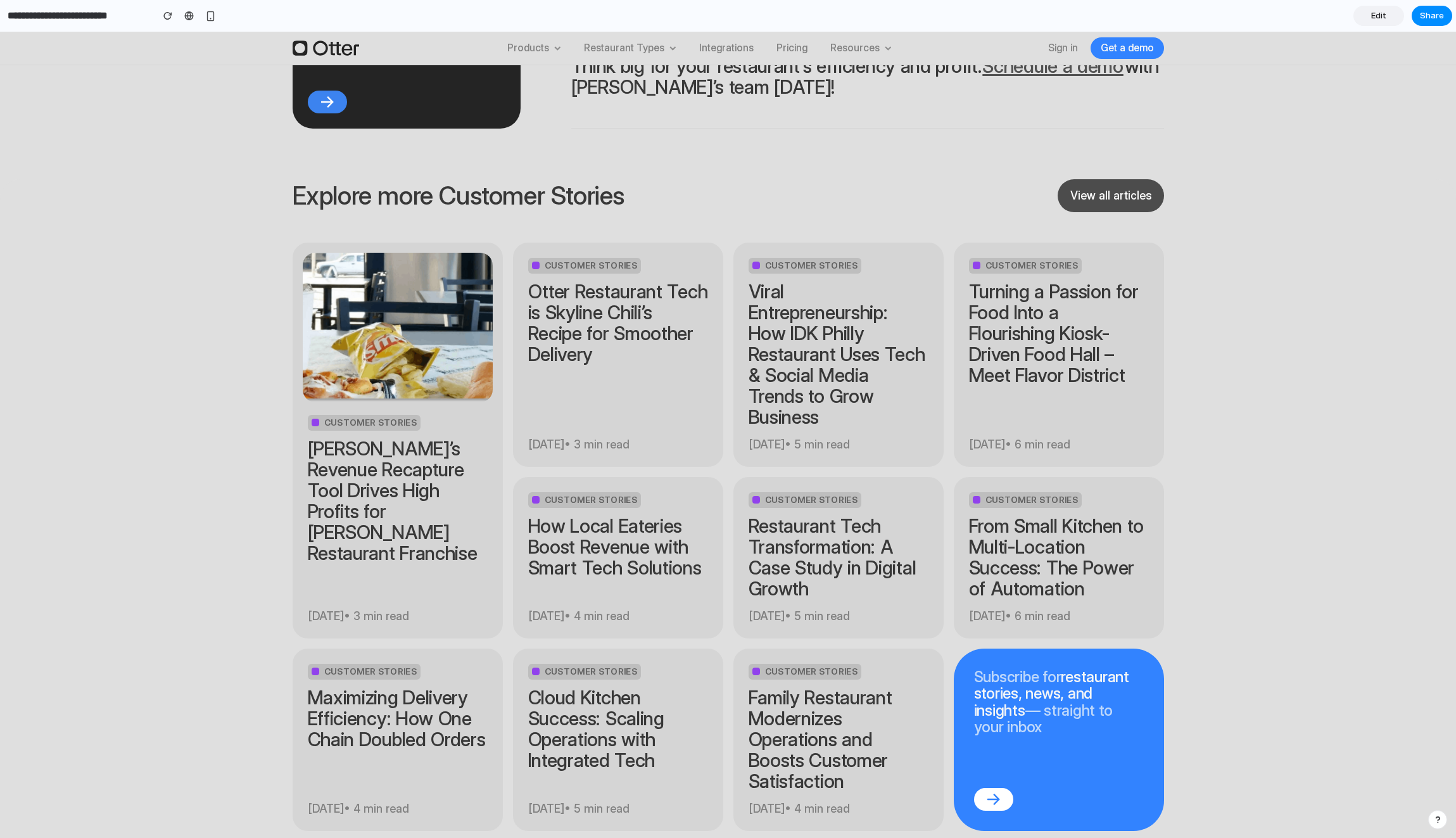
scroll to position [5402, 0]
